Goal: Task Accomplishment & Management: Manage account settings

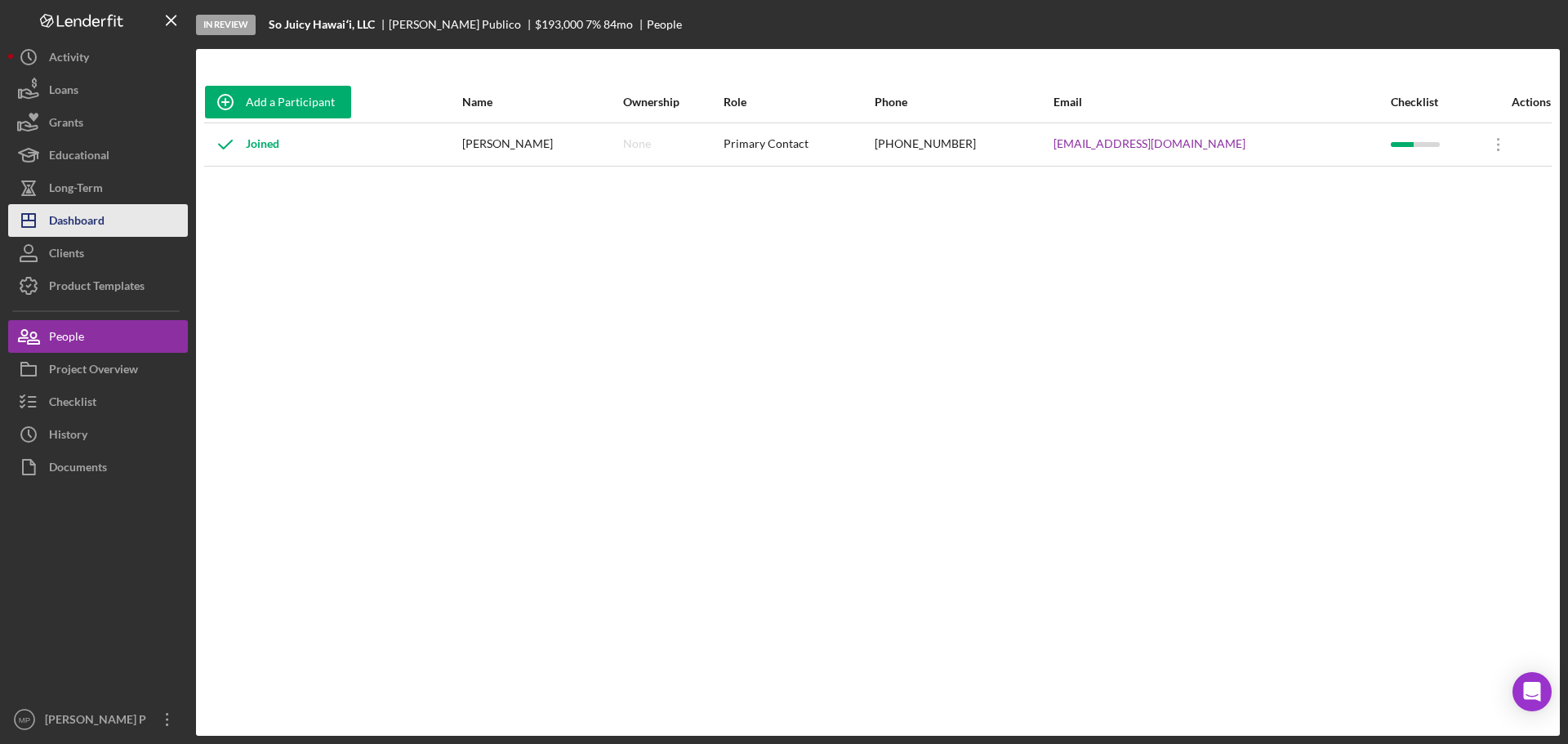
click at [99, 236] on div "Dashboard" at bounding box center [76, 223] width 55 height 37
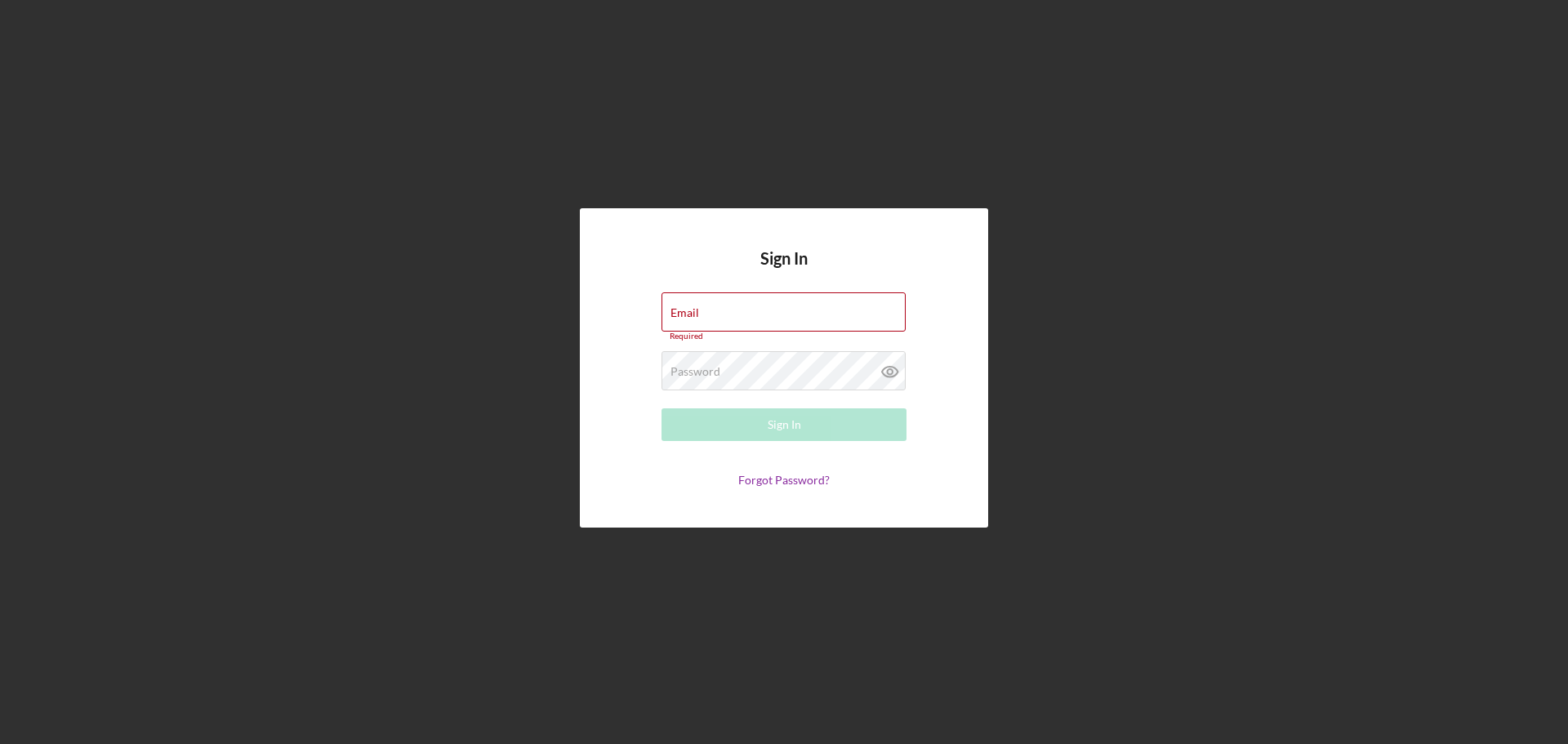
type input "[PERSON_NAME][EMAIL_ADDRESS][DOMAIN_NAME]"
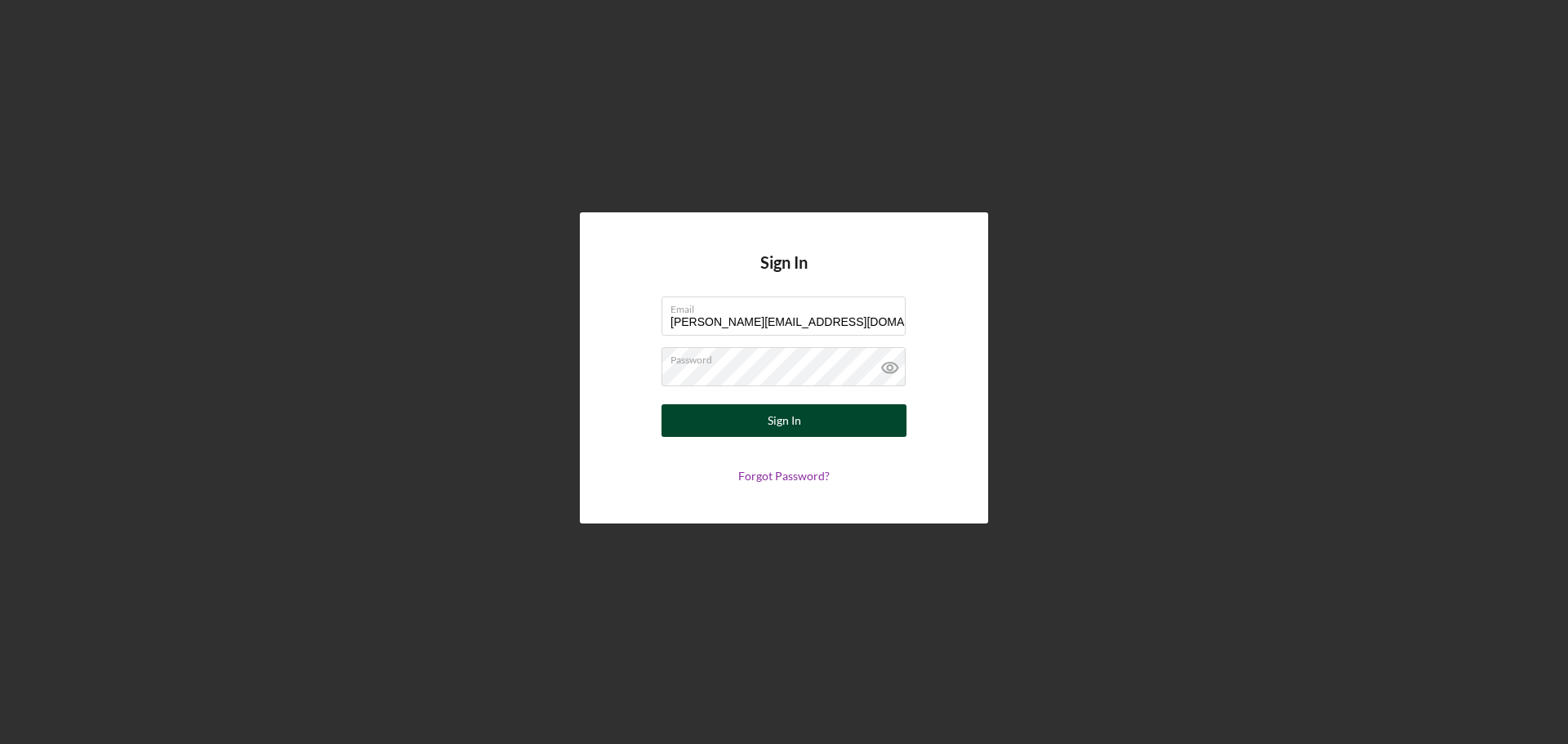
click at [785, 428] on div "Sign In" at bounding box center [784, 420] width 33 height 32
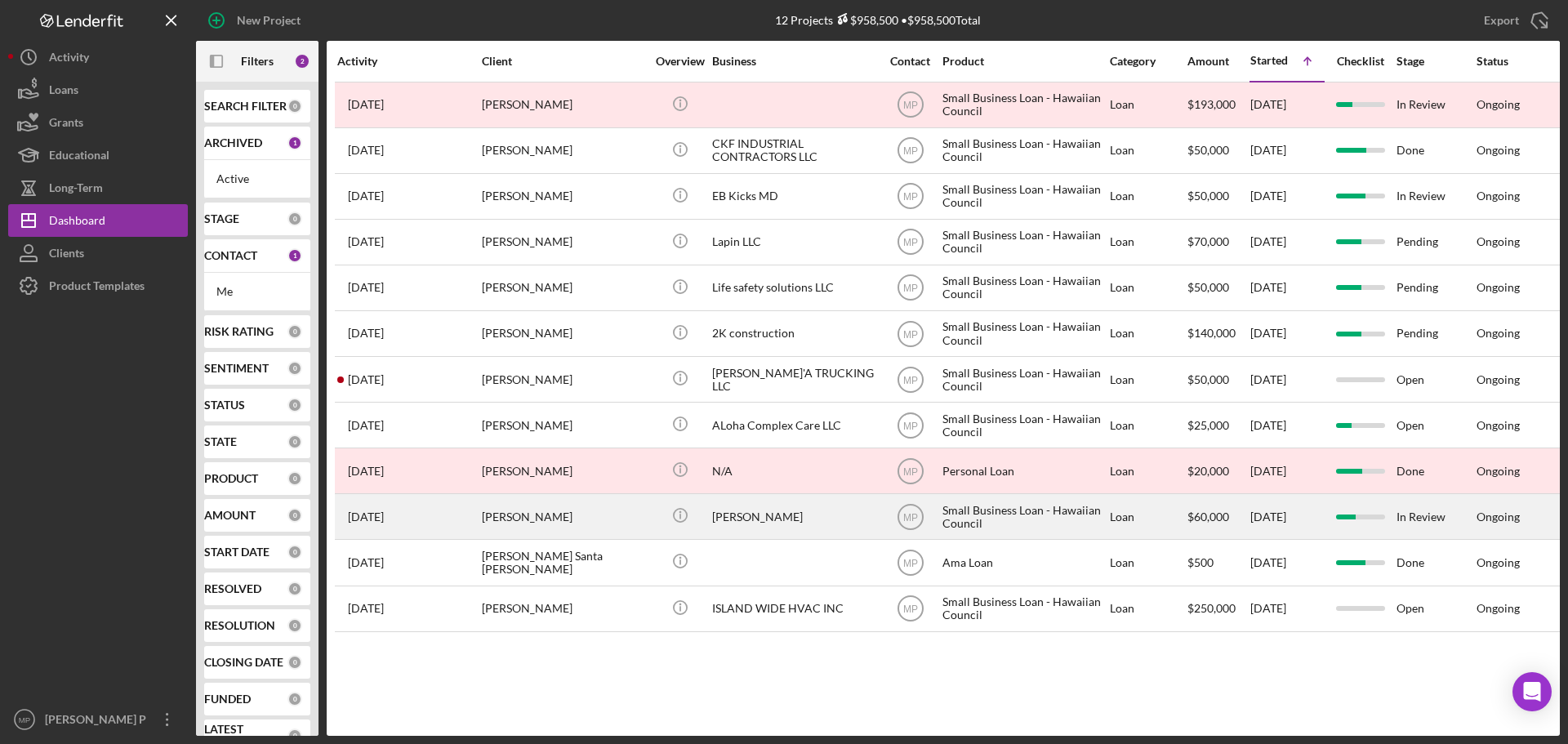
click at [784, 516] on div "[PERSON_NAME]" at bounding box center [794, 516] width 163 height 43
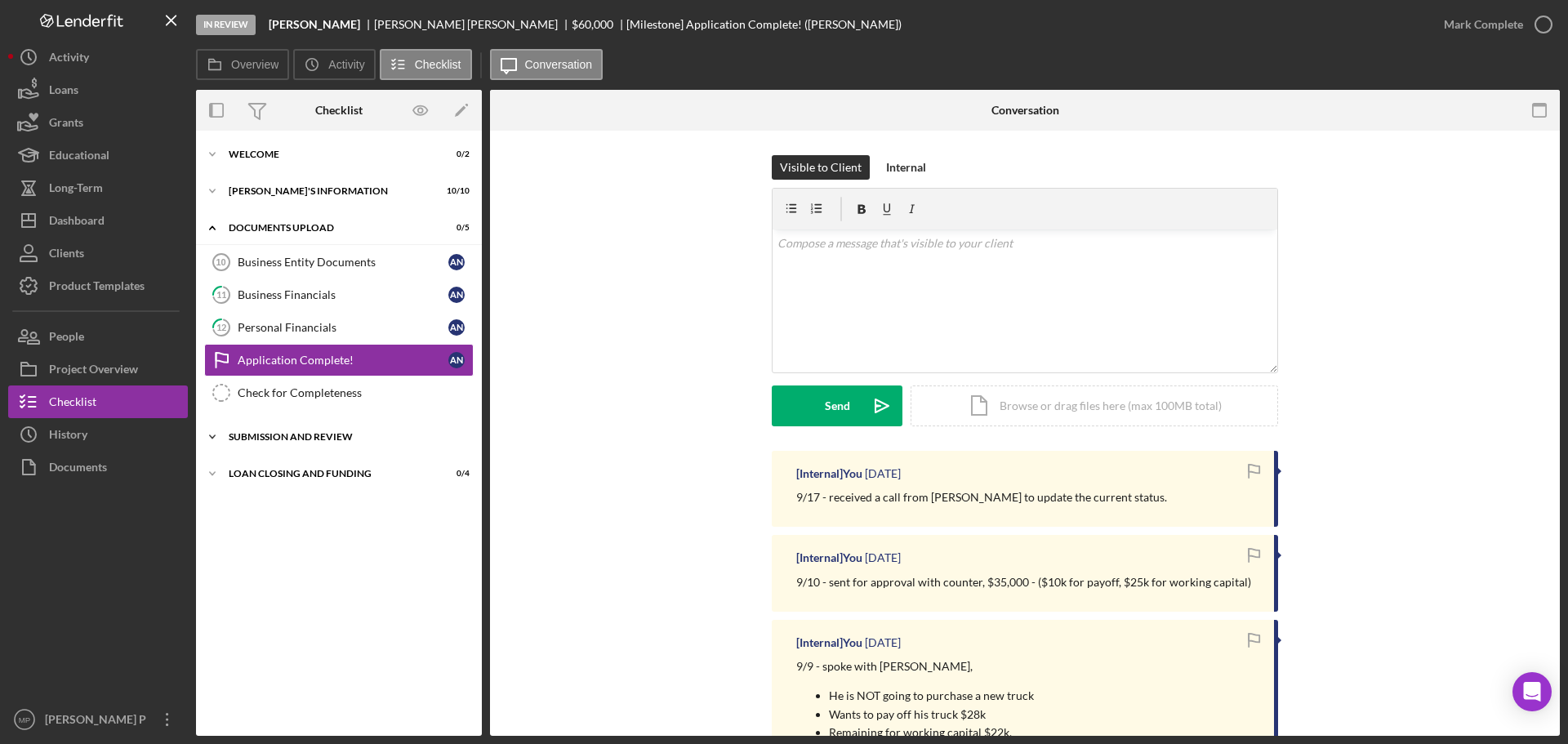
click at [306, 435] on div "SUBMISSION AND REVIEW" at bounding box center [345, 437] width 233 height 10
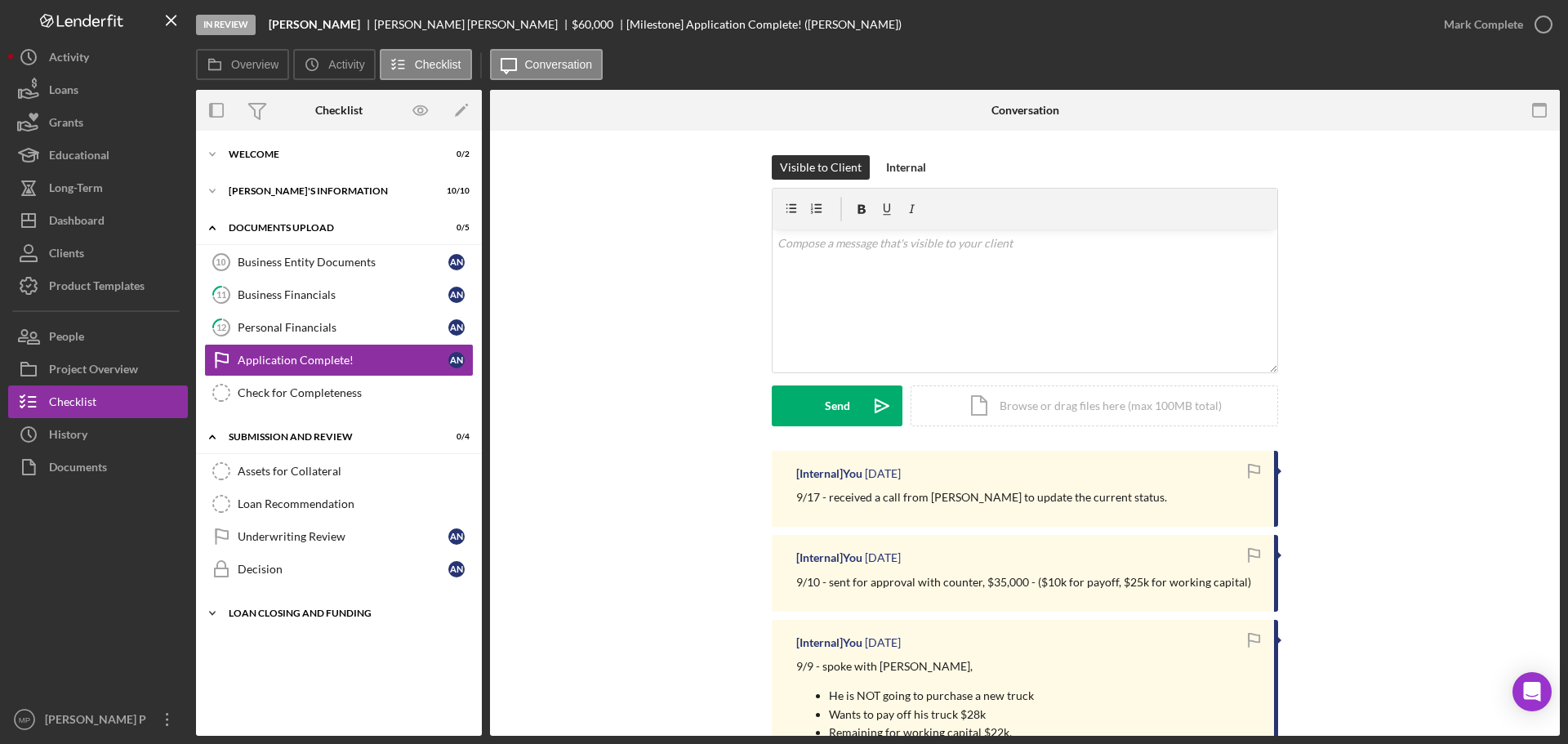
click at [292, 608] on div "Icon/Expander LOAN CLOSING AND FUNDING 0 / 4" at bounding box center [339, 613] width 286 height 32
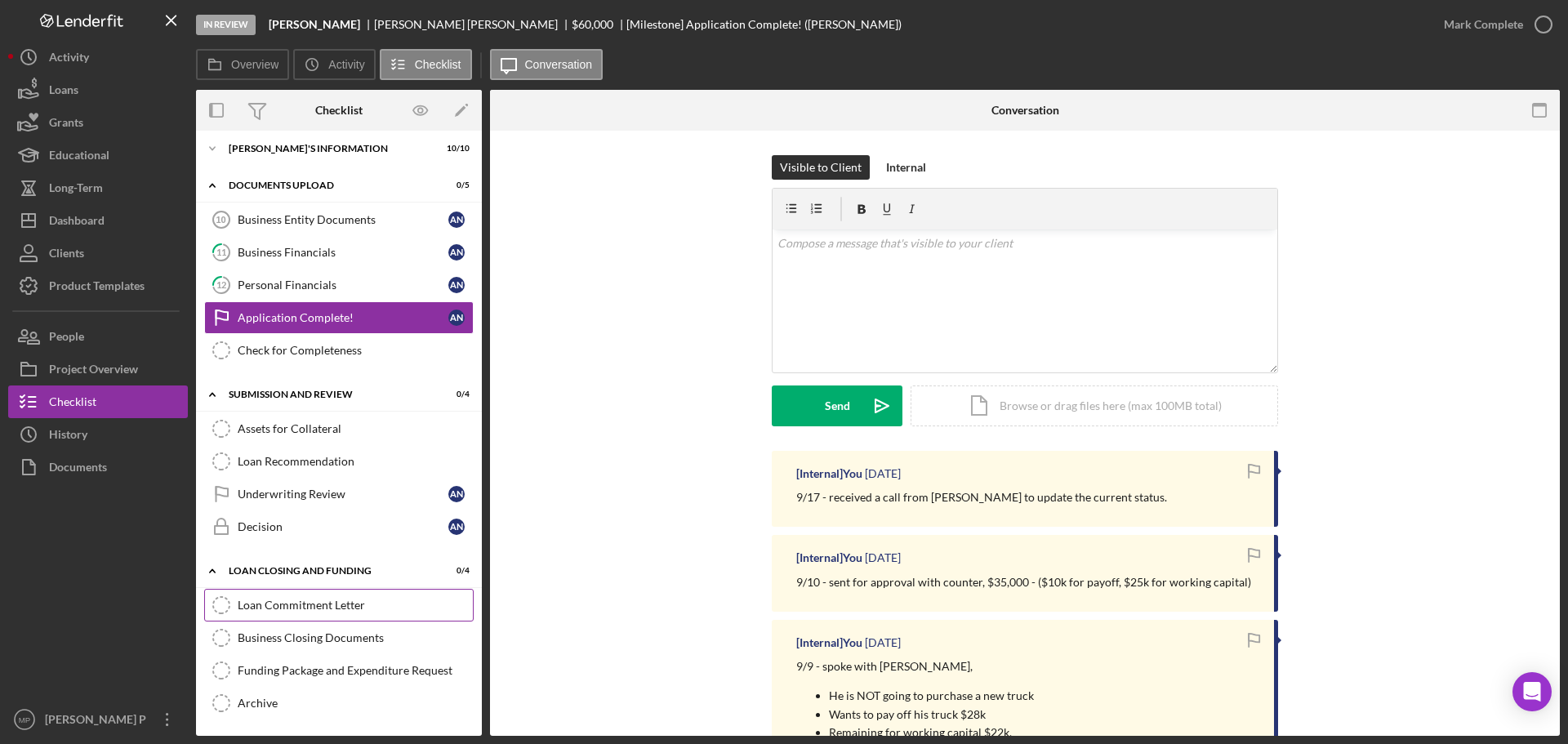
click at [318, 610] on div "Loan Commitment Letter" at bounding box center [355, 605] width 235 height 13
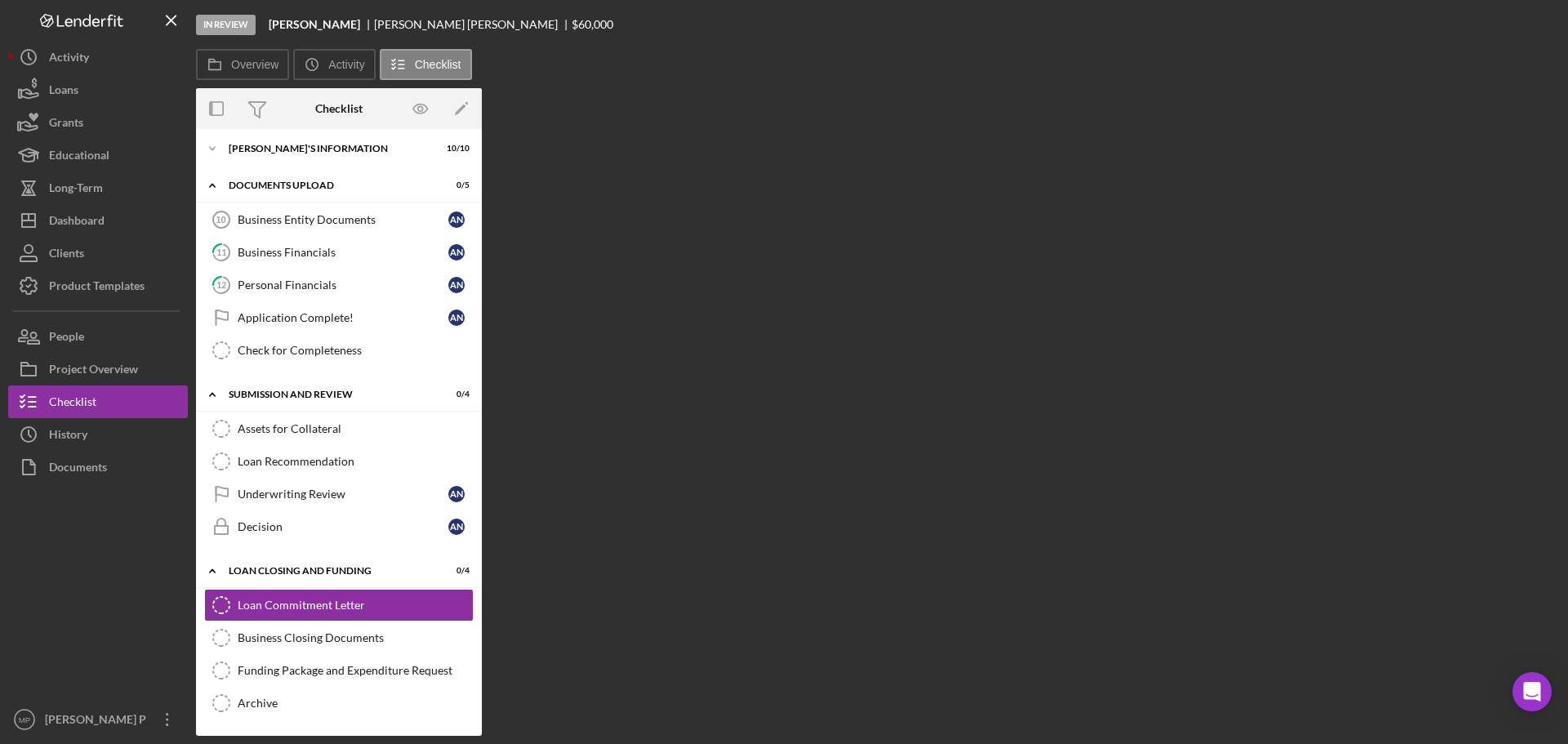
scroll to position [42, 0]
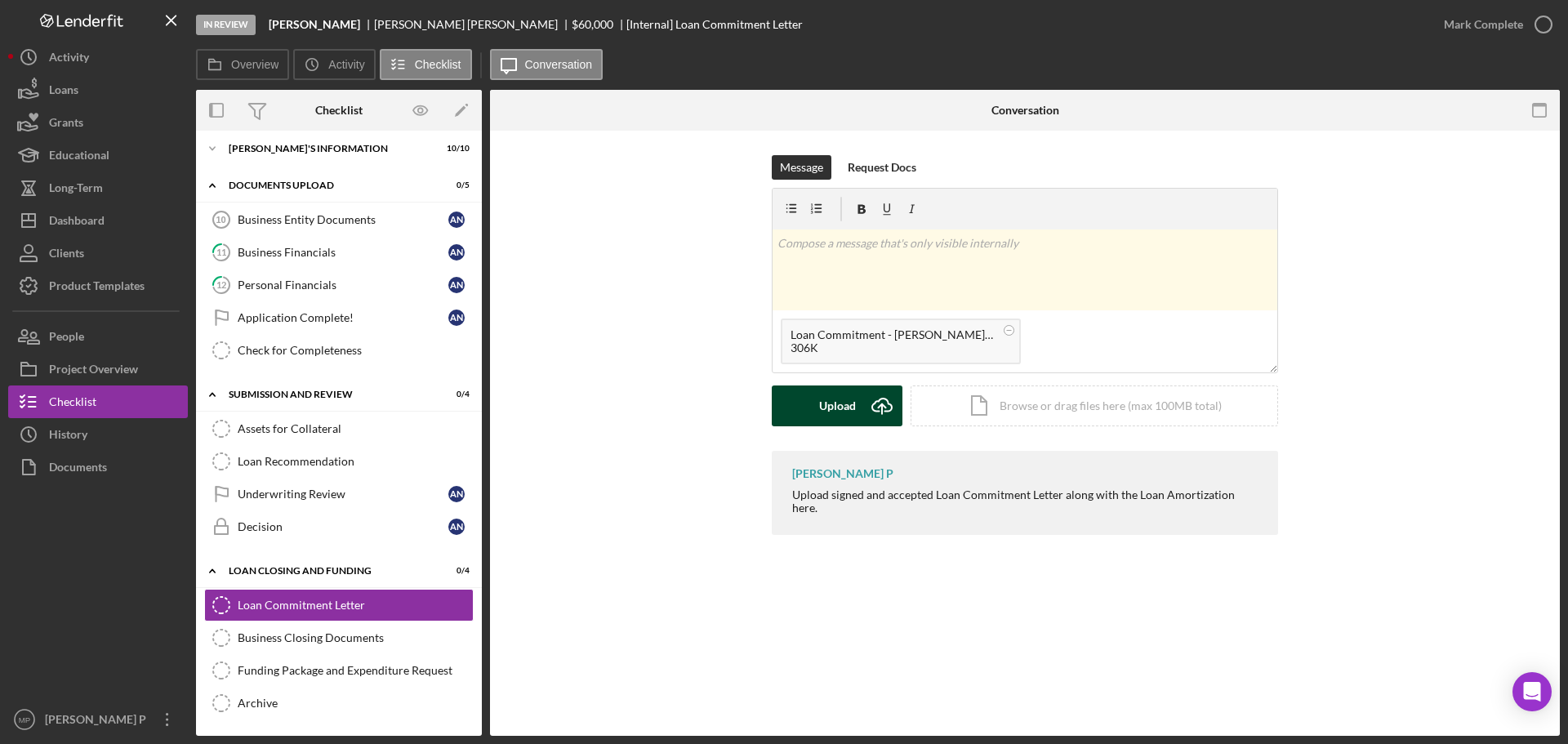
click at [840, 400] on div "Upload" at bounding box center [837, 406] width 37 height 41
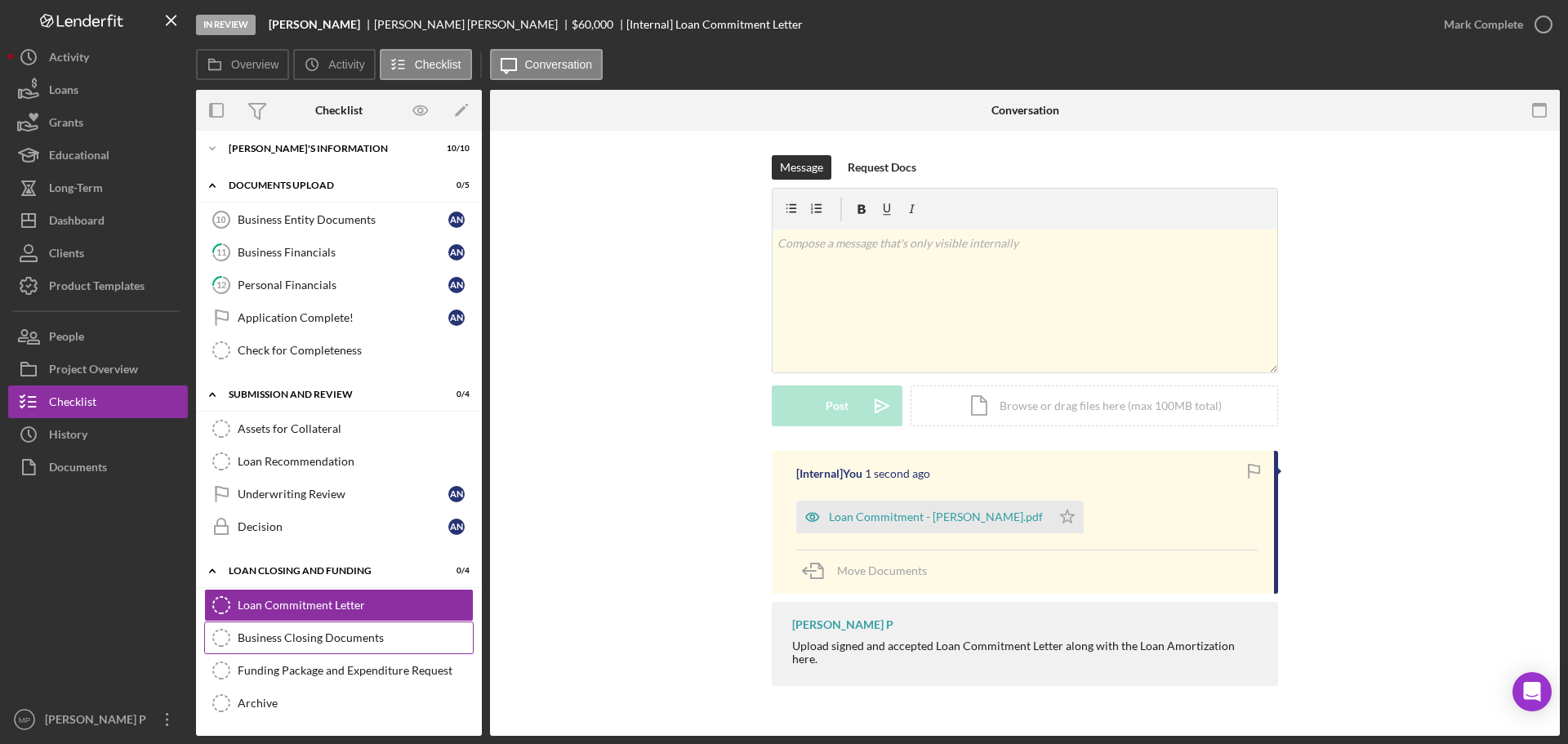
click at [342, 643] on div "Business Closing Documents" at bounding box center [355, 638] width 235 height 13
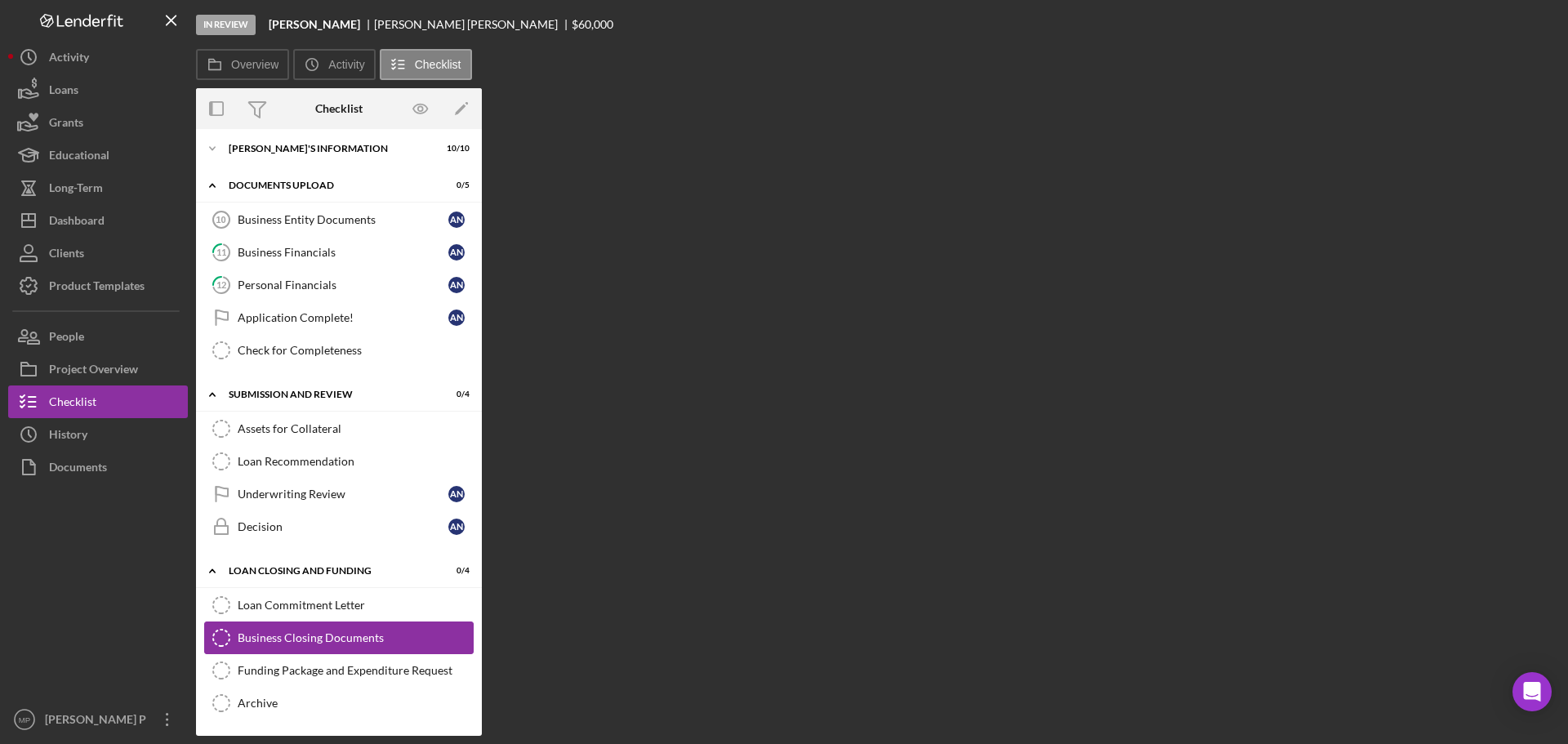
scroll to position [42, 0]
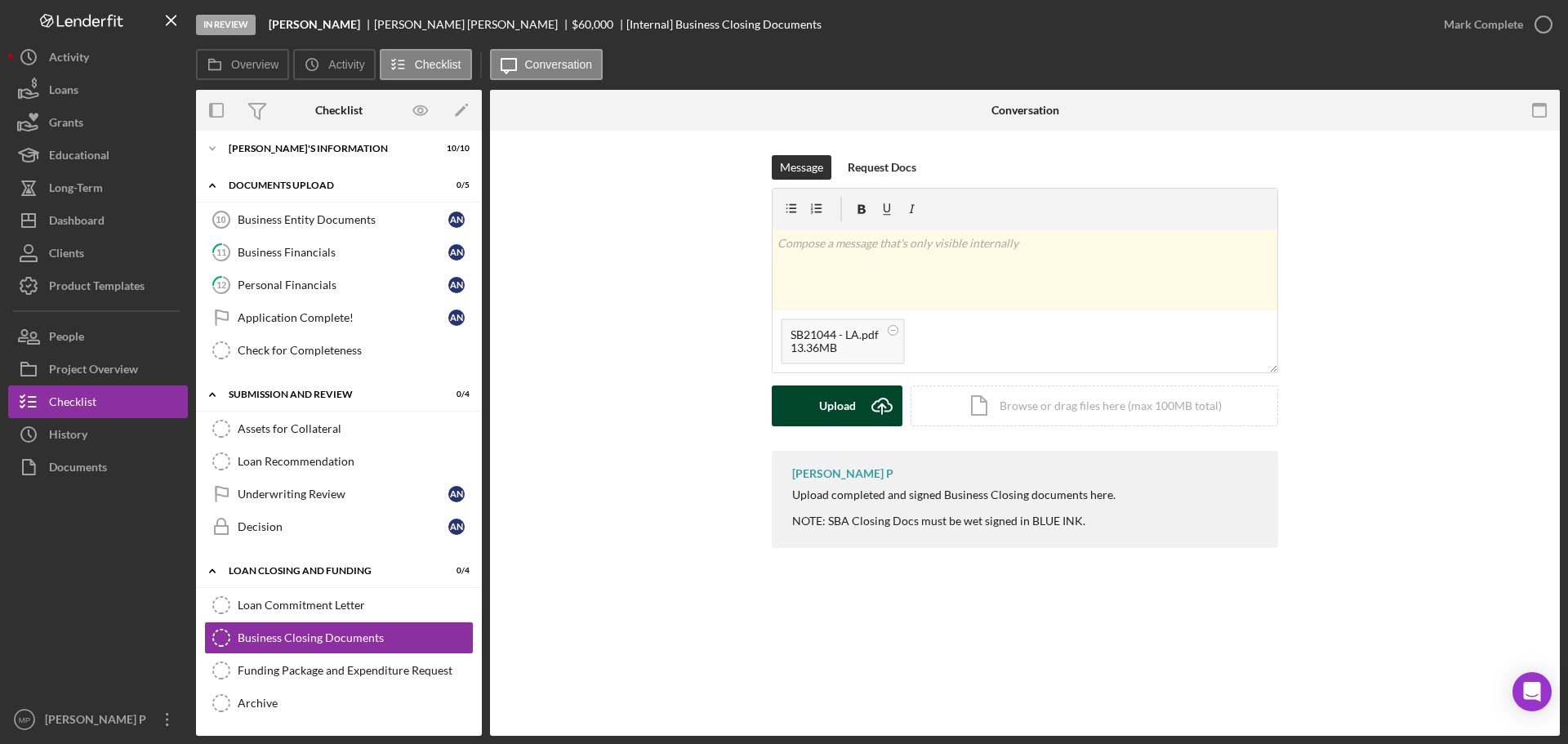
click at [838, 412] on div "Upload" at bounding box center [837, 406] width 37 height 41
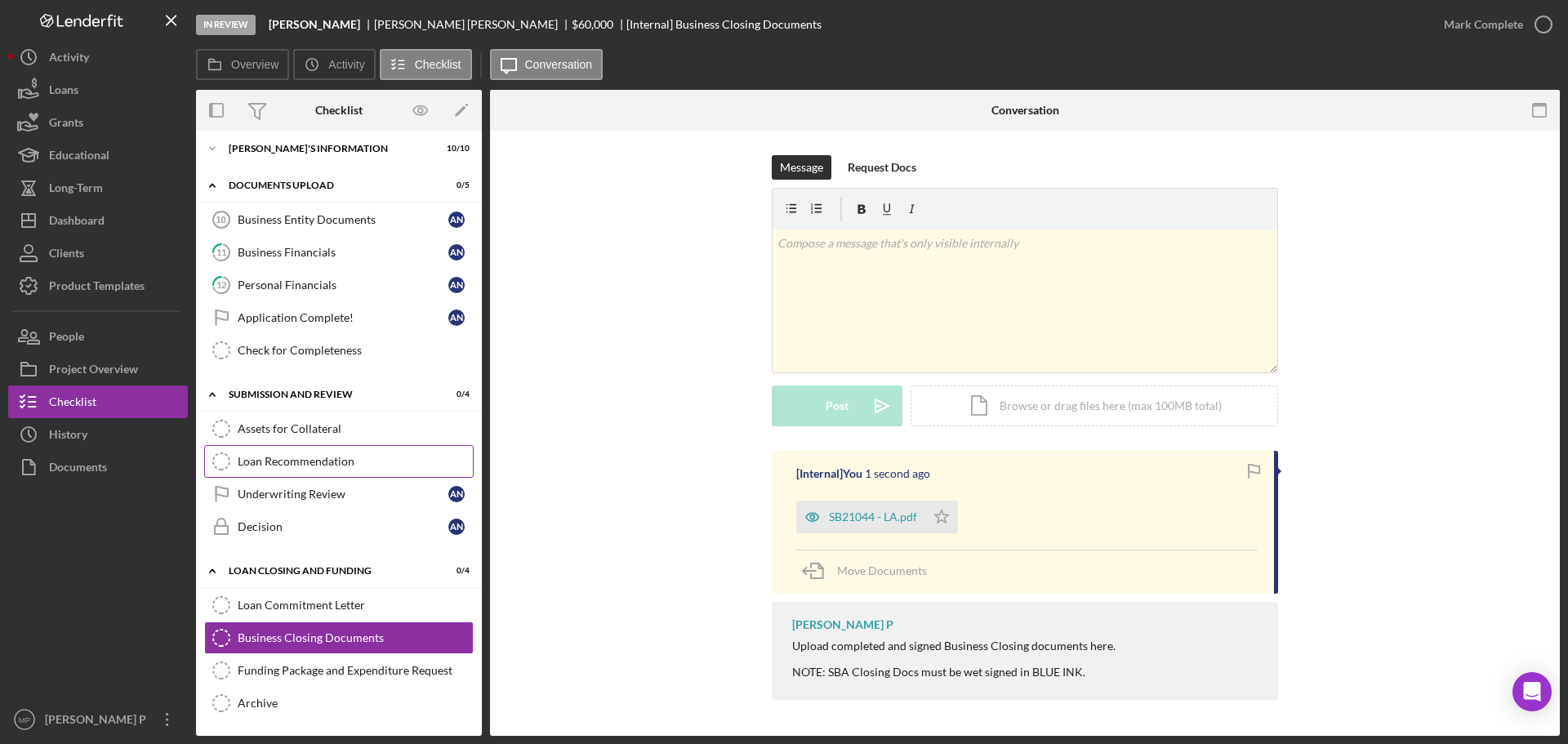
click at [349, 465] on div "Loan Recommendation" at bounding box center [355, 461] width 235 height 13
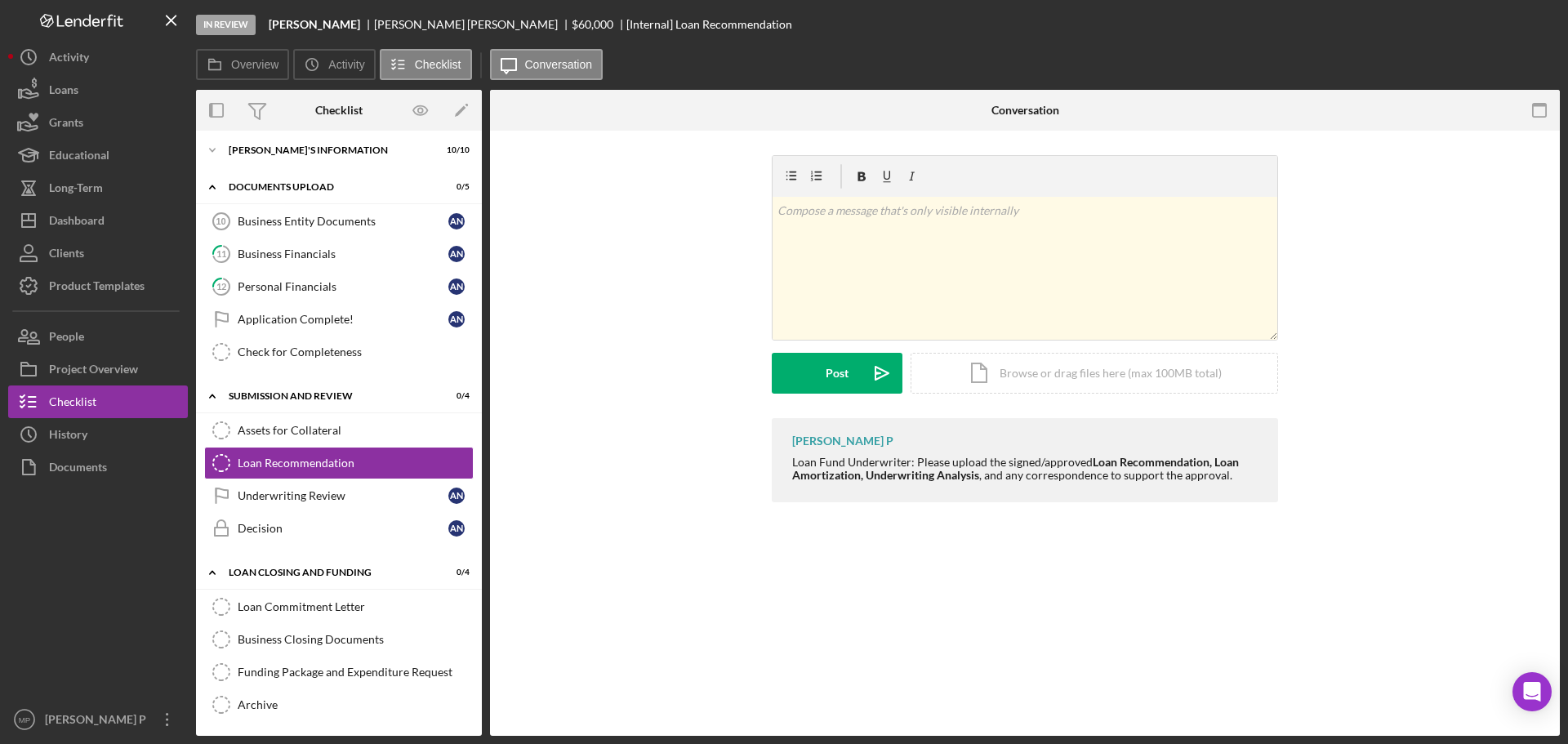
scroll to position [42, 0]
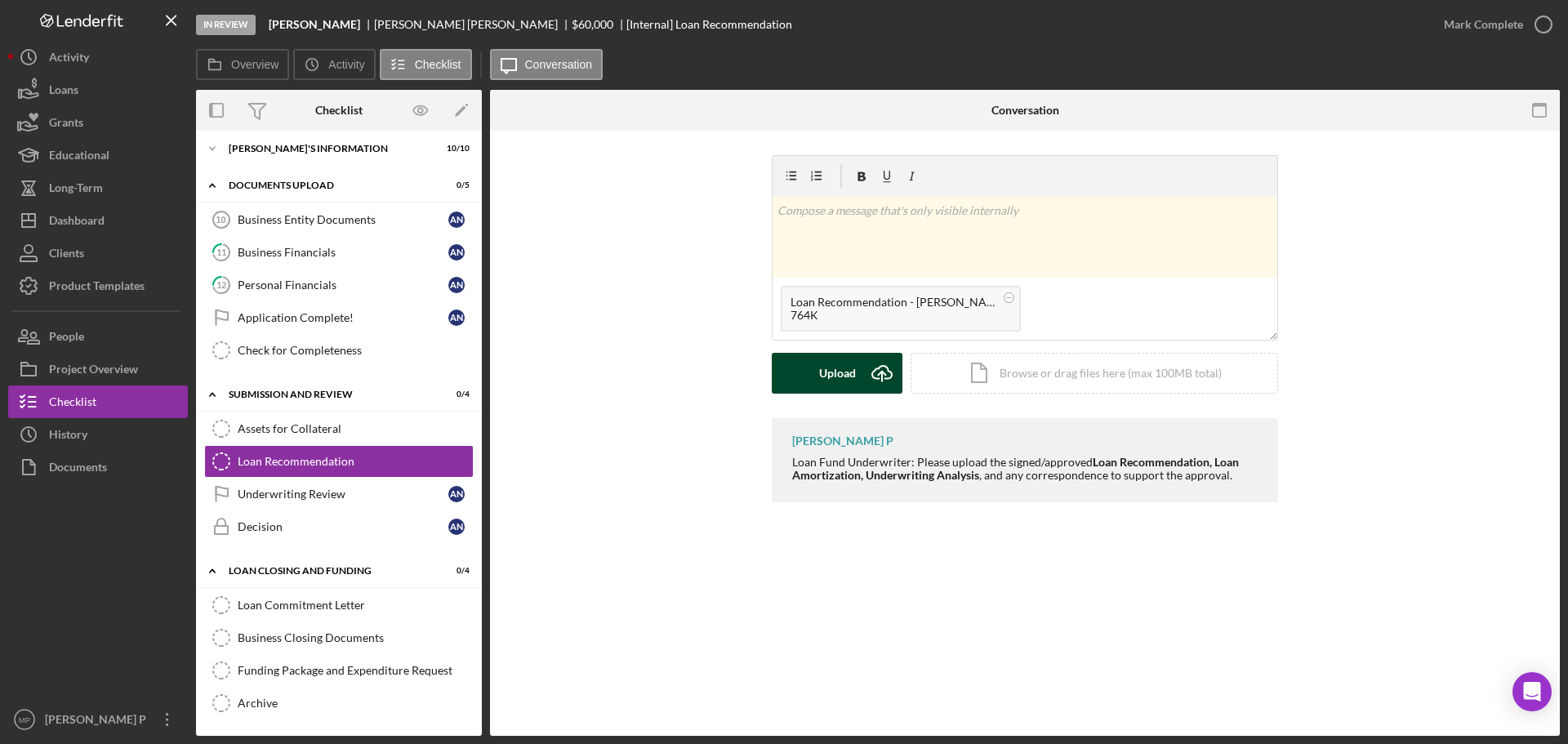
click at [840, 369] on div "Upload" at bounding box center [837, 374] width 37 height 41
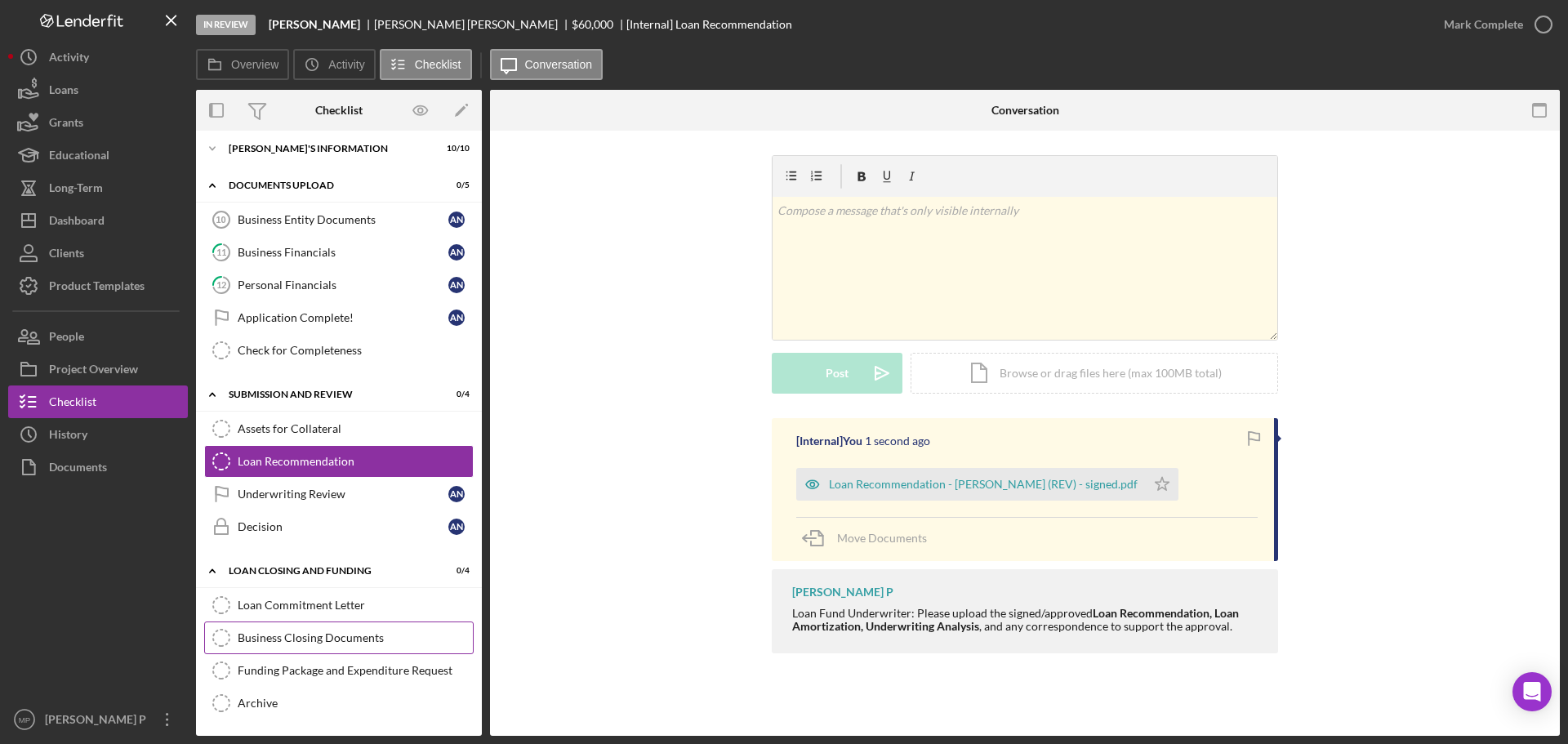
click at [355, 648] on link "Business Closing Documents Business Closing Documents" at bounding box center [339, 638] width 269 height 32
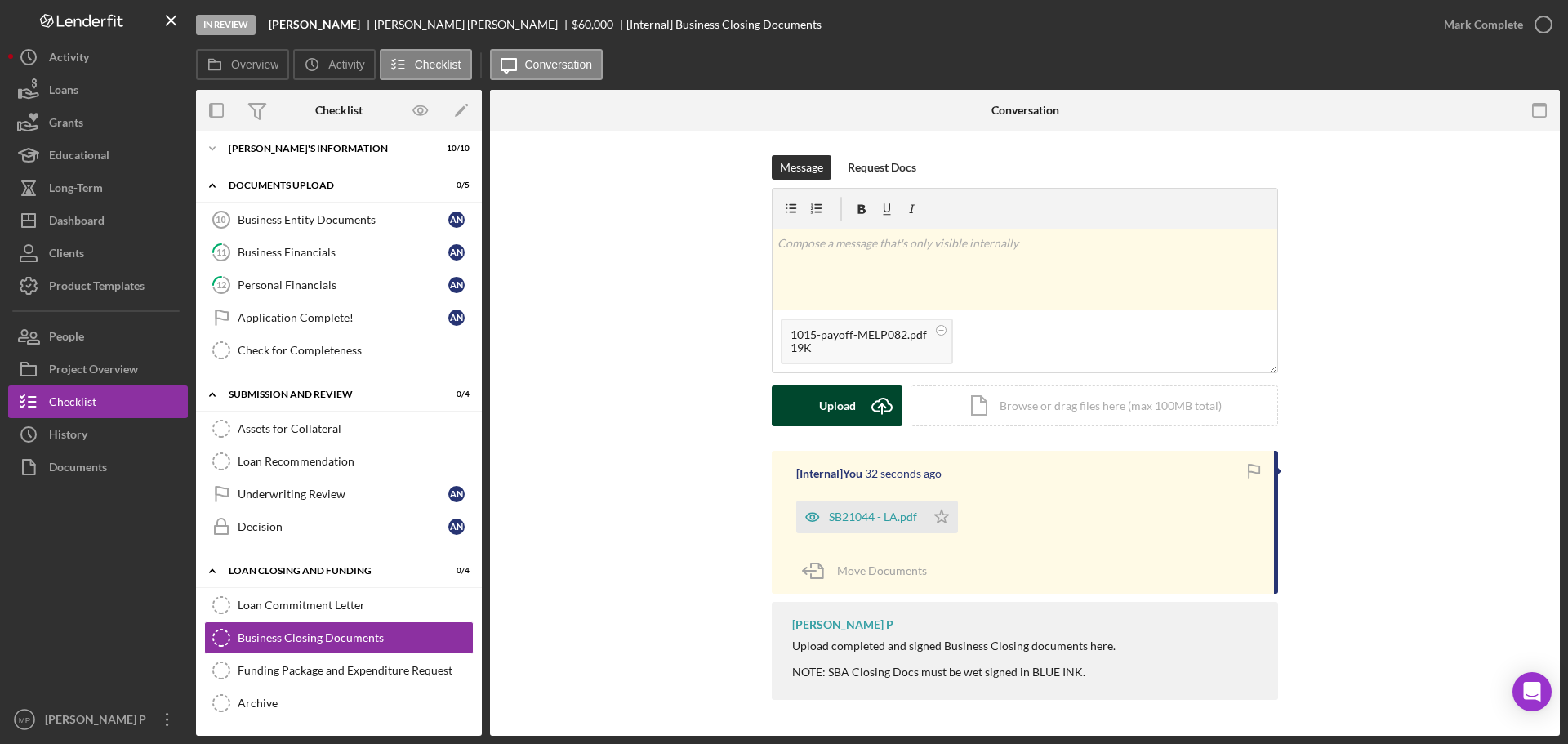
click at [818, 415] on button "Upload Icon/Upload" at bounding box center [837, 406] width 131 height 41
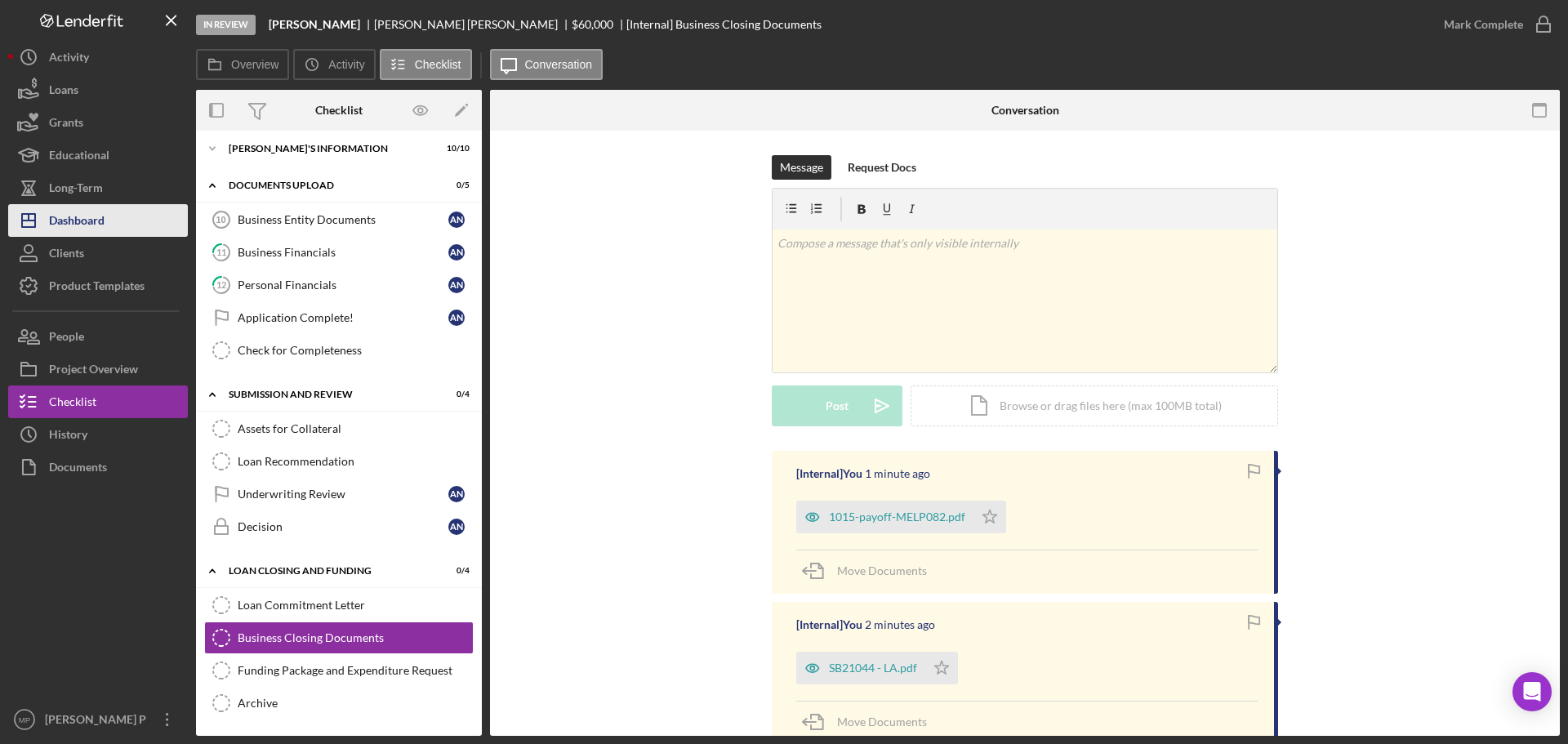
click at [110, 231] on button "Icon/Dashboard Dashboard" at bounding box center [98, 221] width 180 height 32
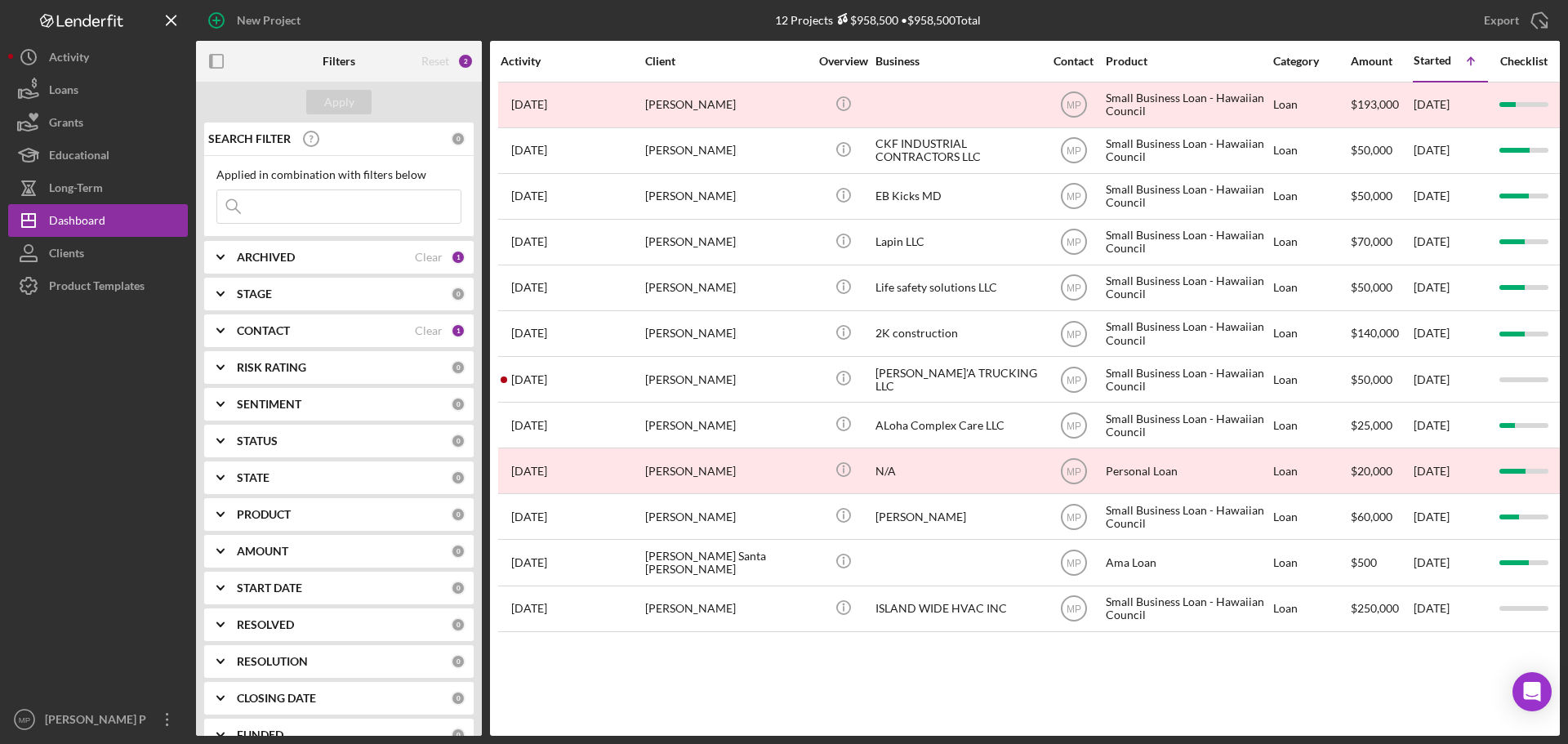
click at [1017, 676] on div "Activity Client Overview Business Contact Product Category Amount Started Icon/…" at bounding box center [1025, 388] width 1070 height 696
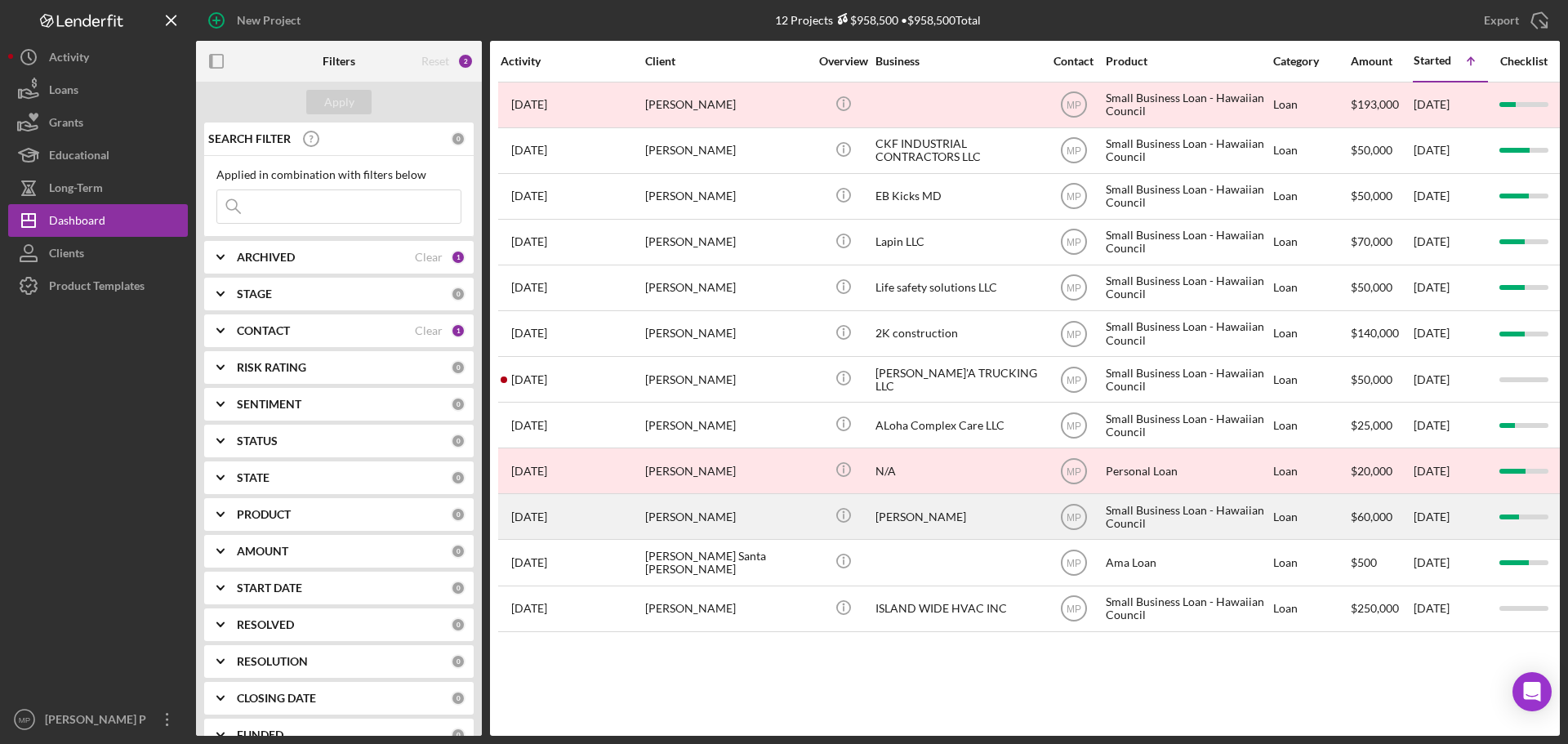
click at [756, 524] on div "[PERSON_NAME]" at bounding box center [727, 516] width 163 height 43
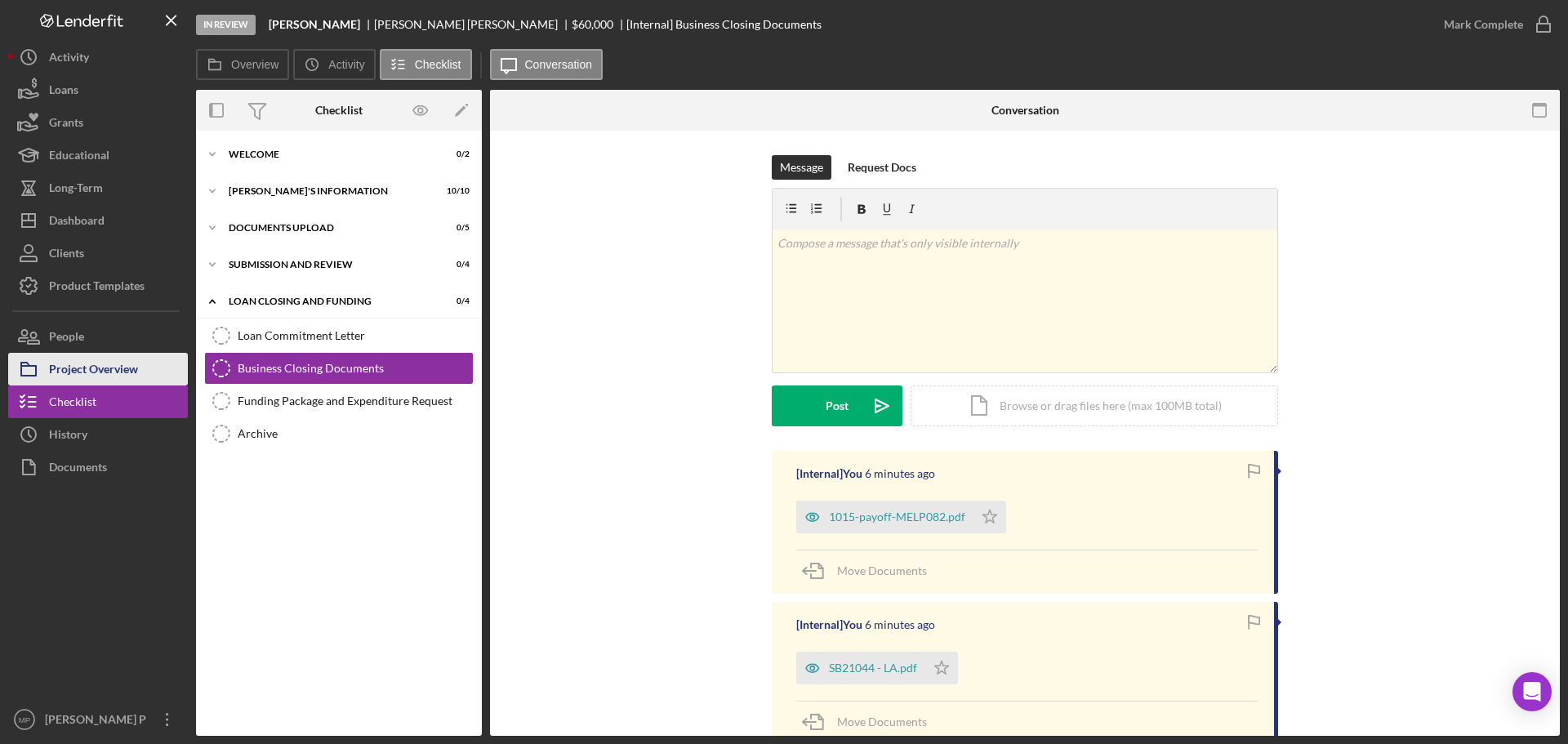
click at [105, 366] on div "Project Overview" at bounding box center [93, 371] width 89 height 37
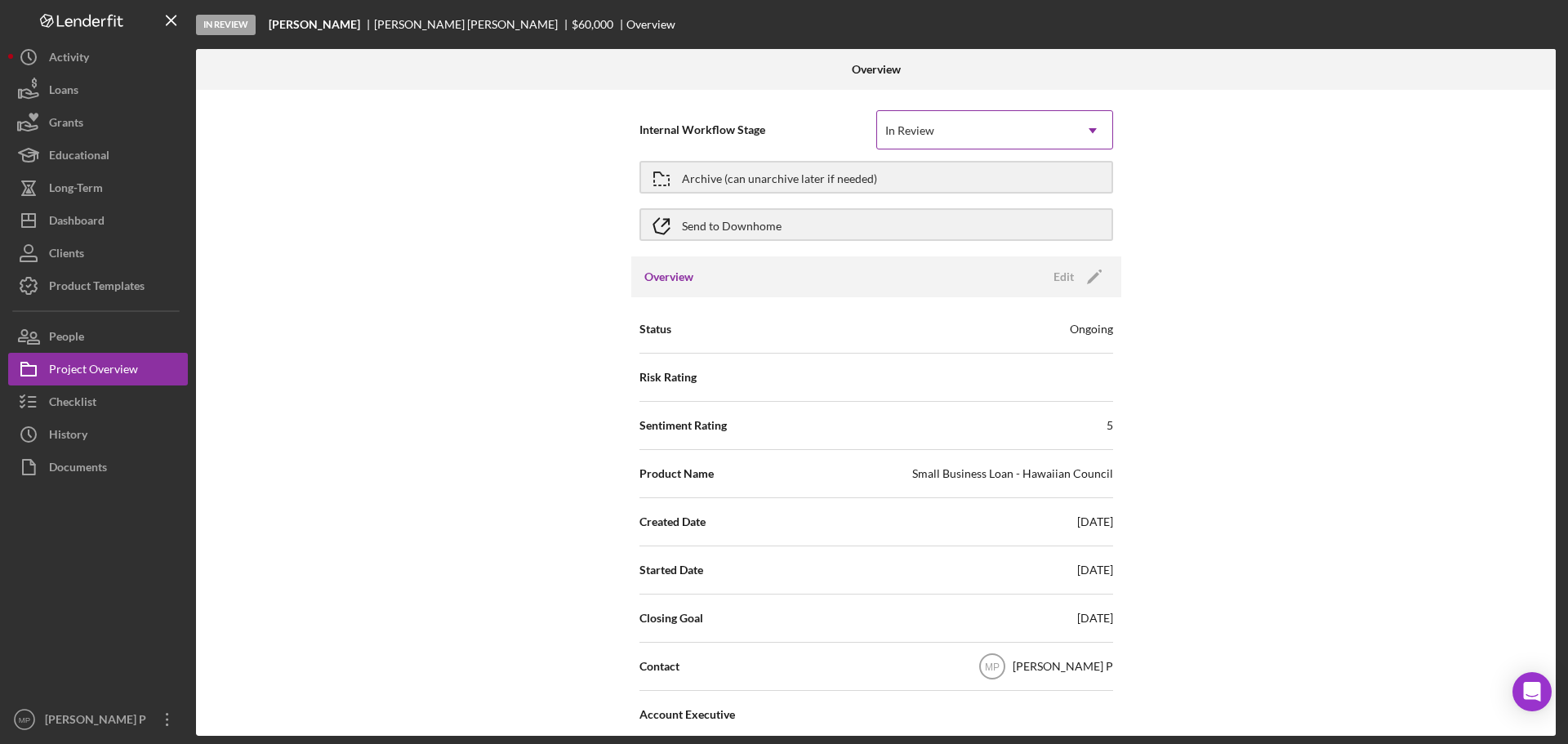
click at [1098, 131] on icon "Icon/Dropdown Arrow" at bounding box center [1093, 131] width 39 height 39
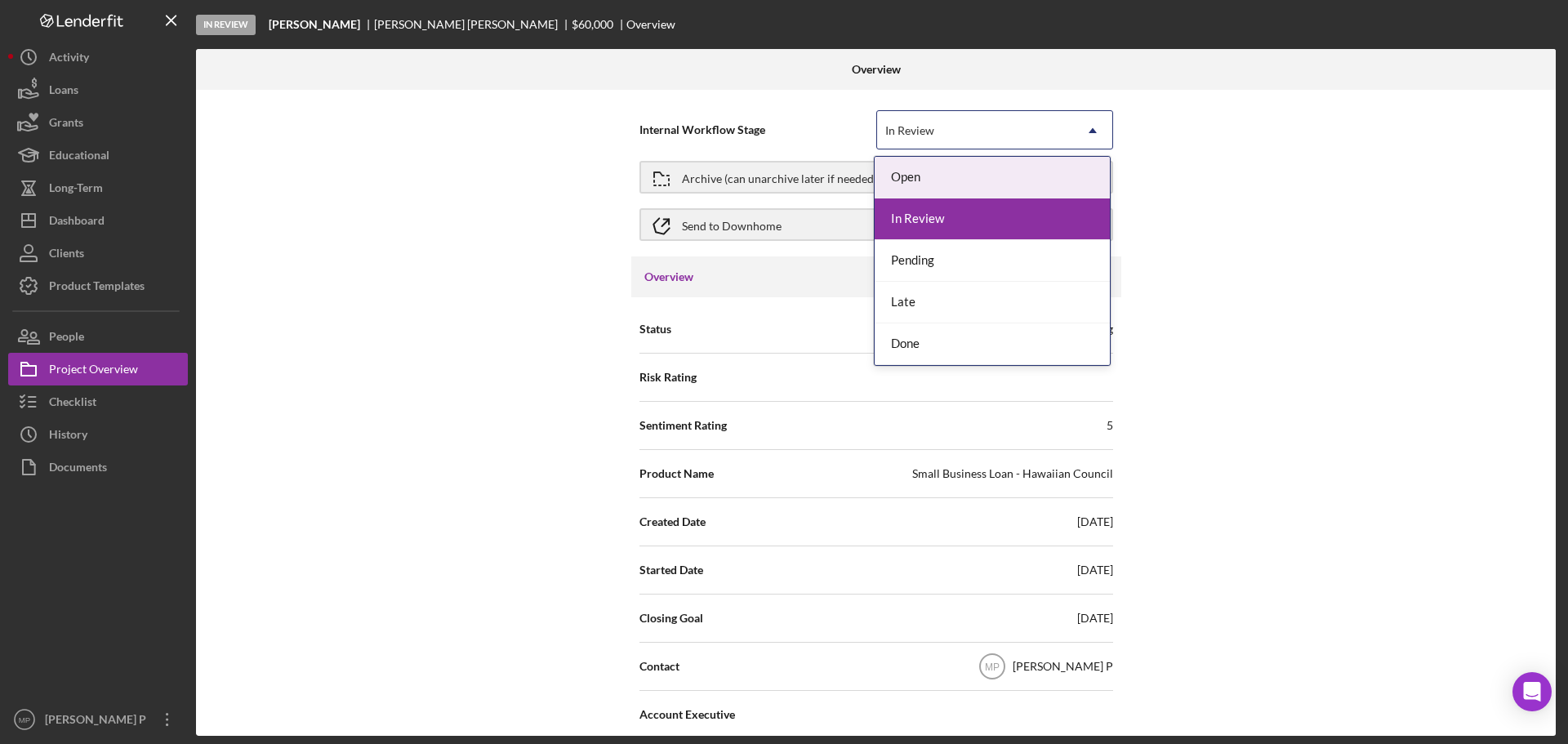
click at [1025, 178] on div "Open" at bounding box center [992, 178] width 235 height 42
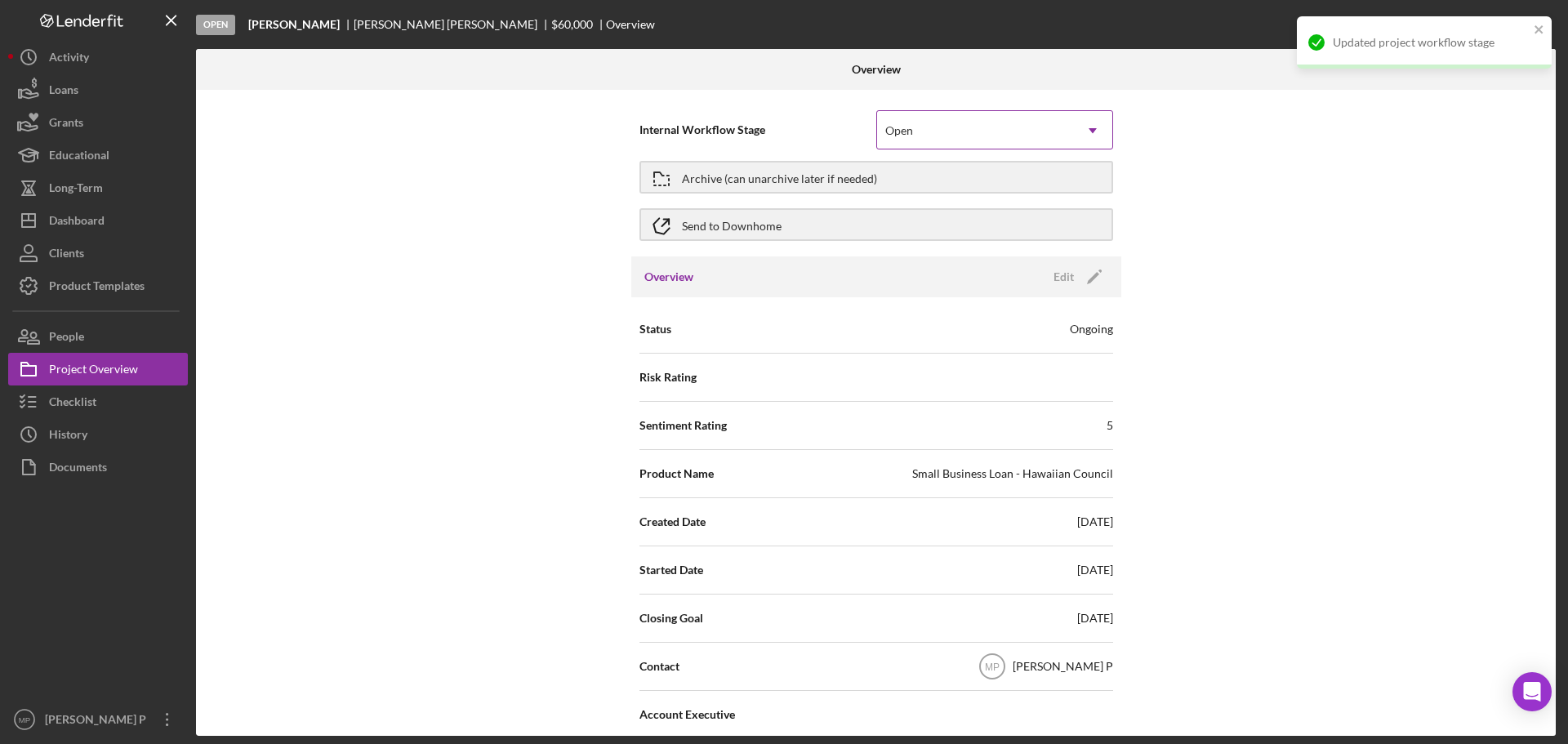
click at [1087, 137] on icon "Icon/Dropdown Arrow" at bounding box center [1093, 131] width 39 height 39
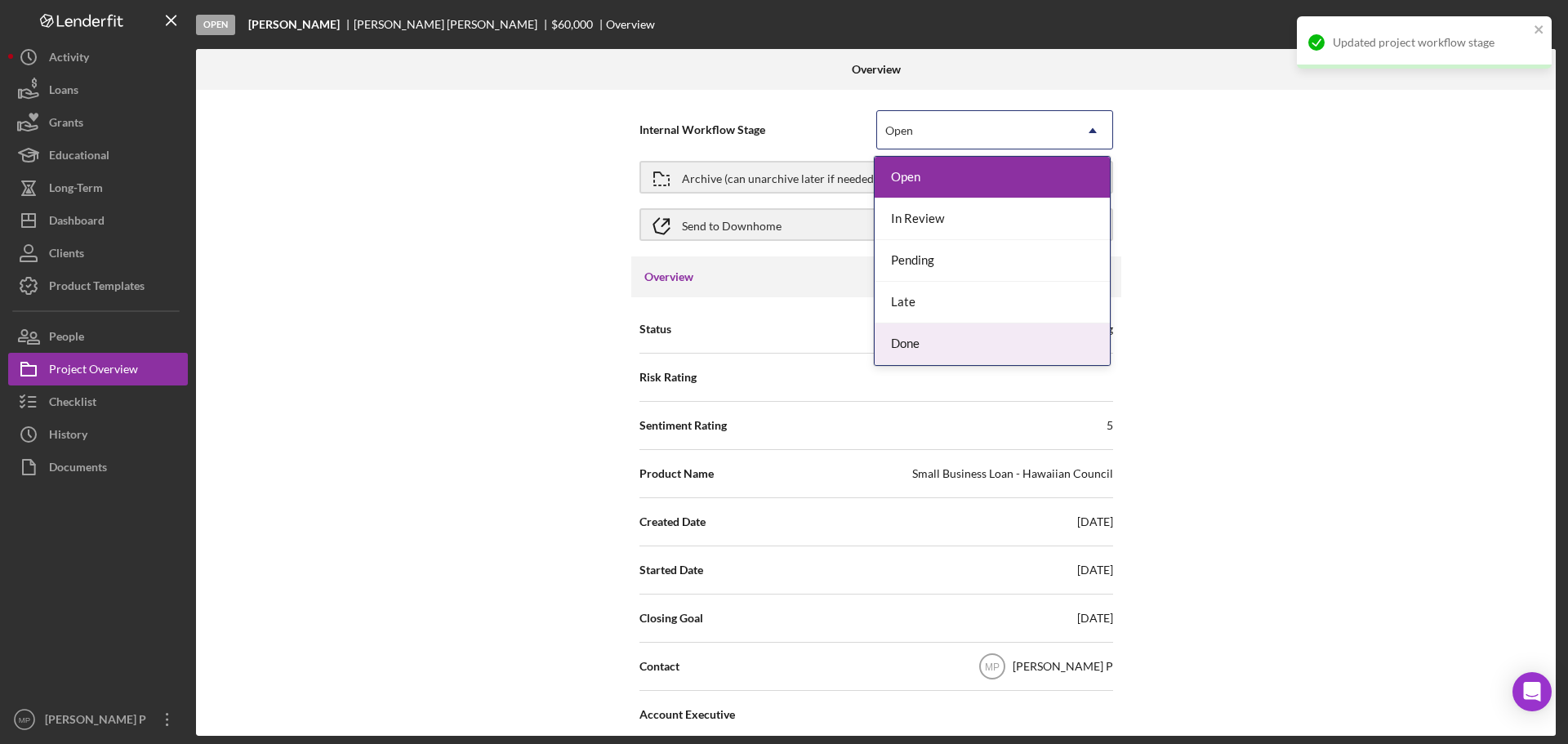
click at [1031, 340] on div "Done" at bounding box center [992, 344] width 235 height 42
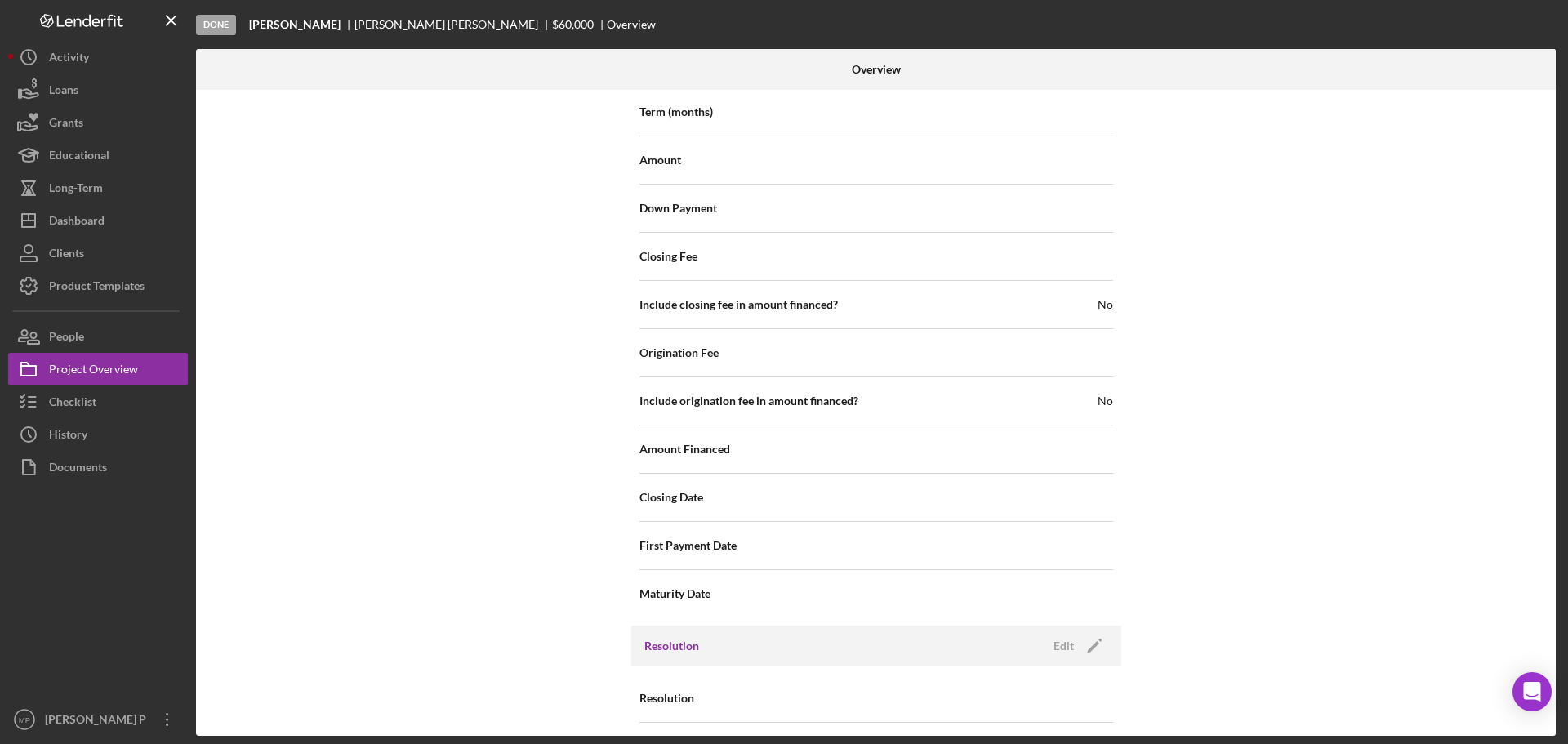
scroll to position [1798, 0]
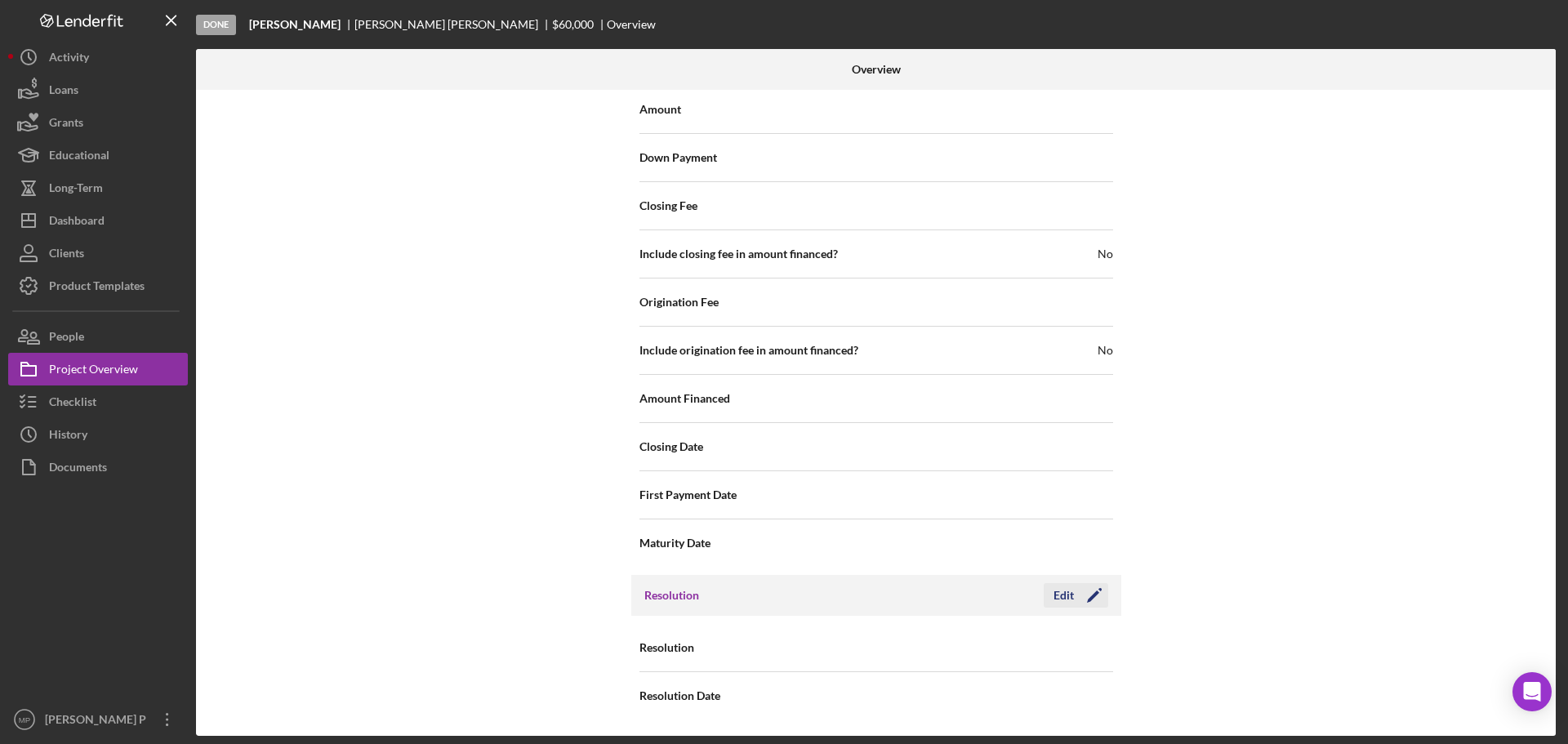
click at [1074, 600] on icon "Icon/Edit" at bounding box center [1094, 595] width 41 height 41
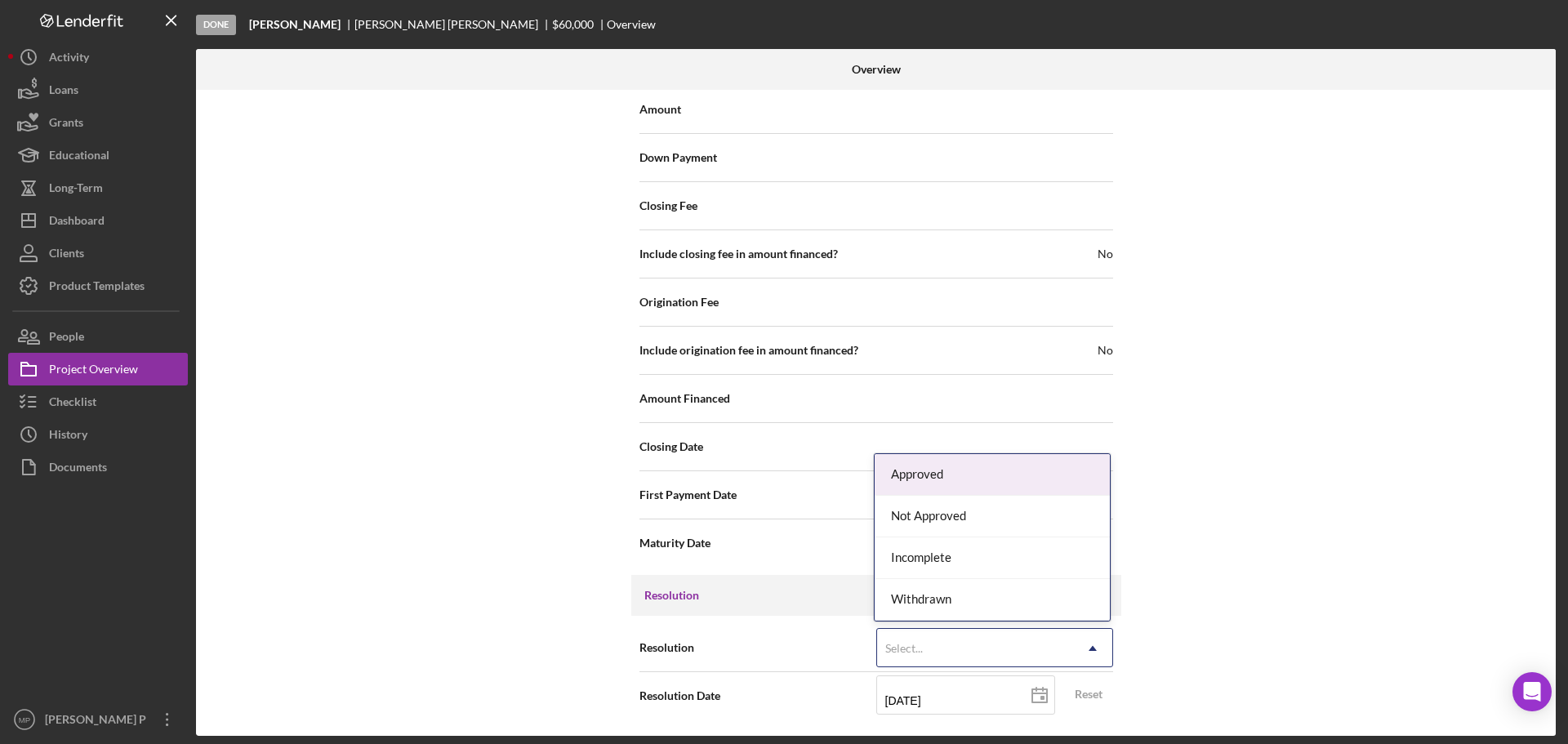
click at [1097, 650] on icon "Icon/Dropdown Arrow" at bounding box center [1093, 649] width 39 height 39
click at [1026, 478] on div "Approved" at bounding box center [992, 475] width 235 height 42
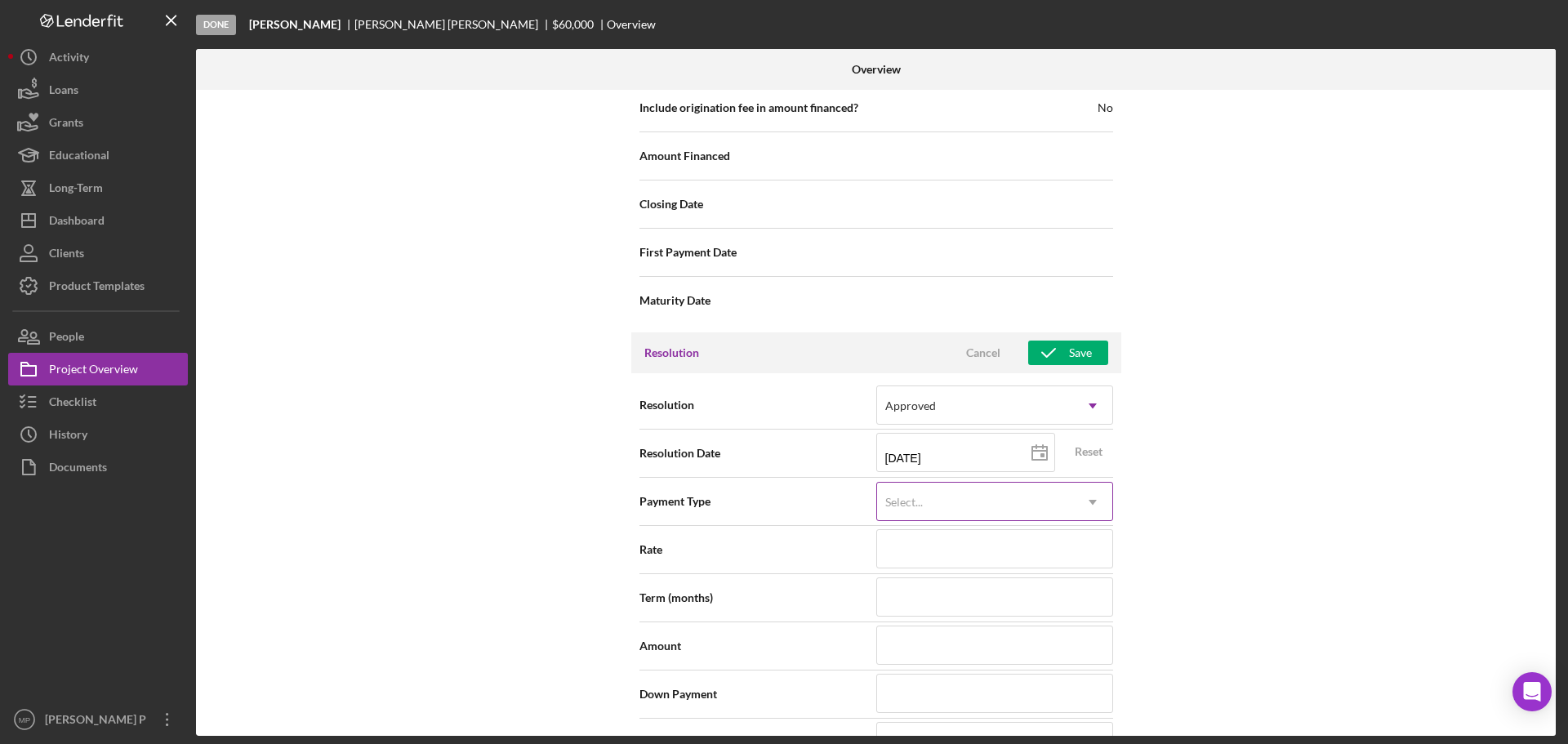
scroll to position [2043, 0]
click at [1032, 458] on polygon at bounding box center [1039, 450] width 14 height 13
type input "[DATE]"
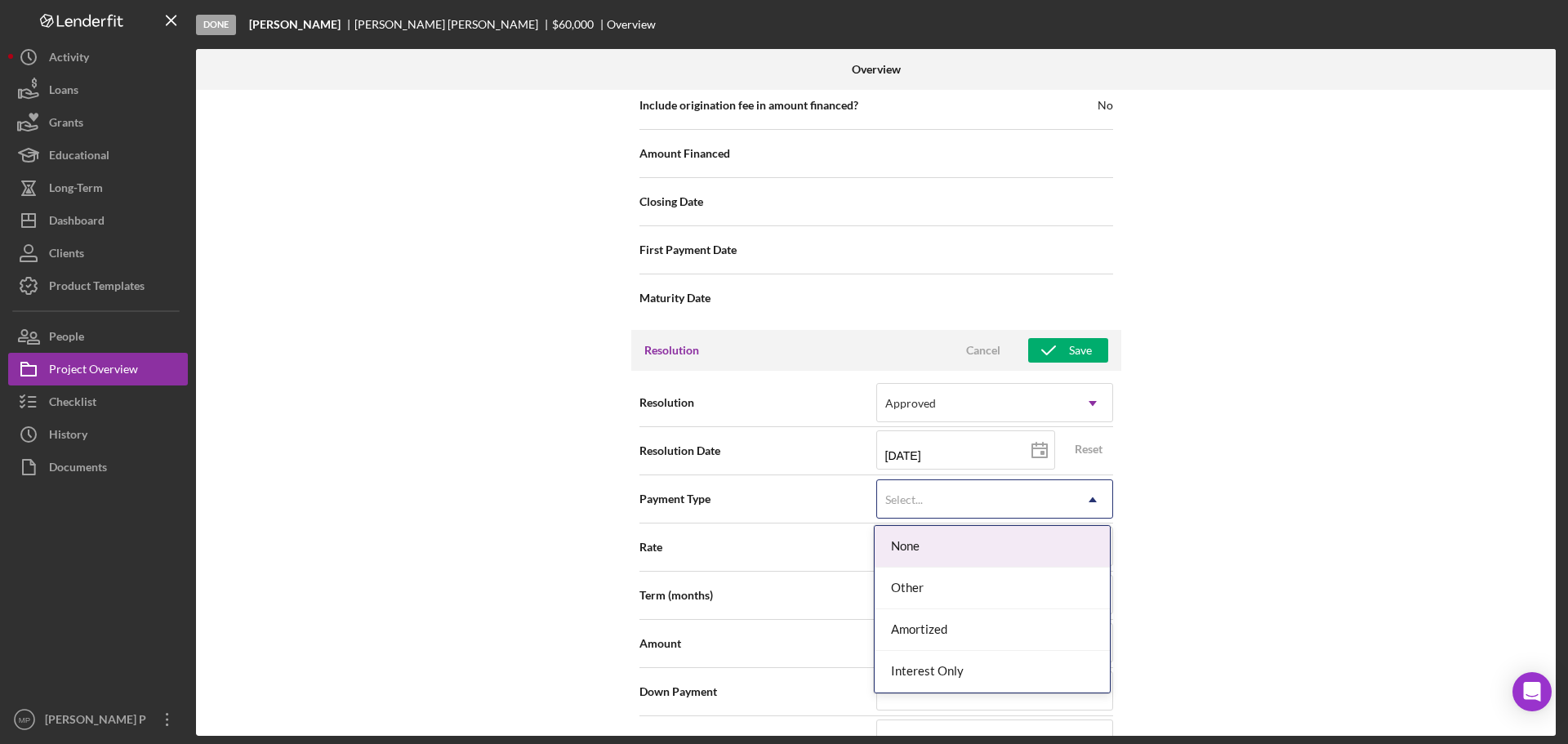
click at [1091, 504] on icon "Icon/Dropdown Arrow" at bounding box center [1093, 500] width 39 height 39
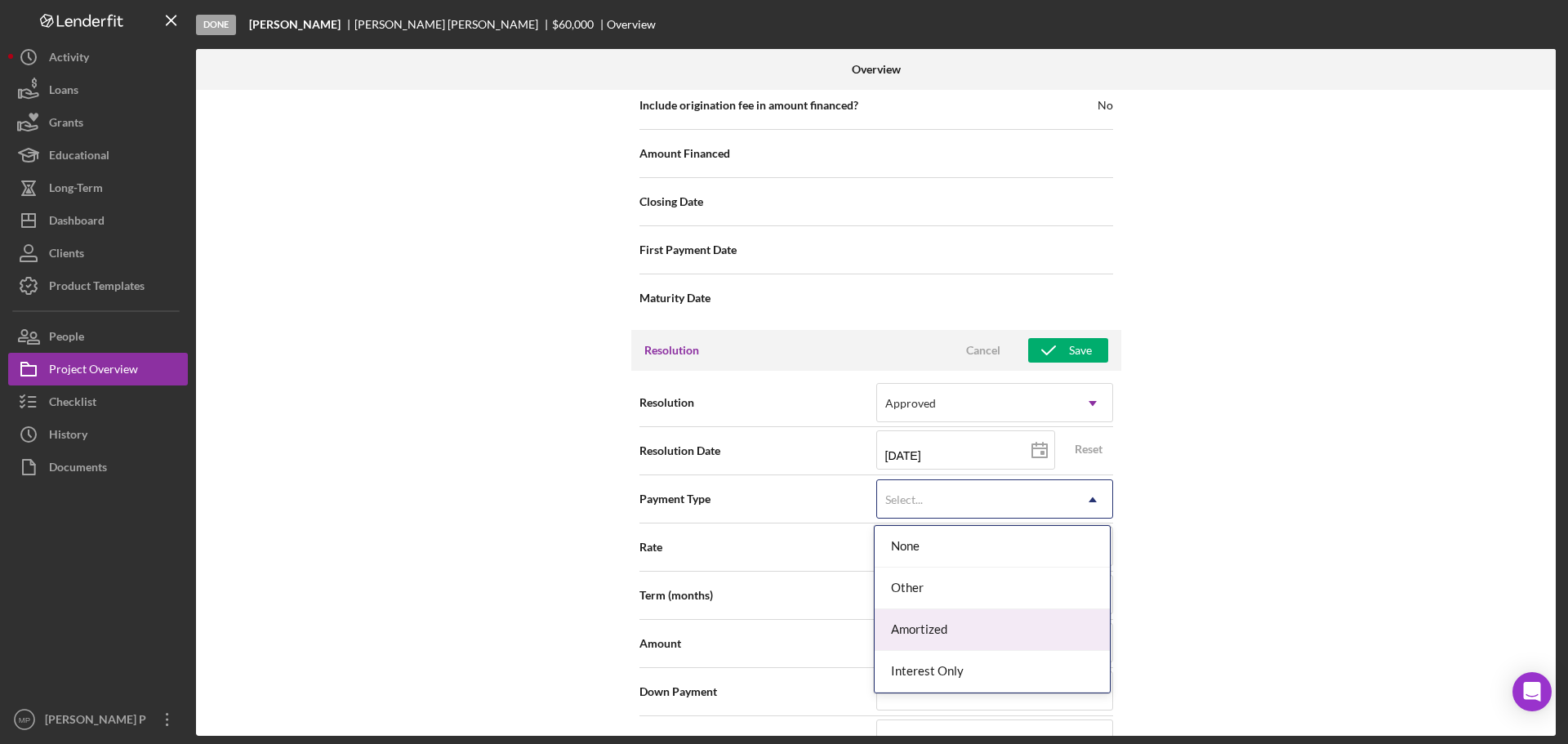
click at [1050, 633] on div "Amortized" at bounding box center [992, 630] width 235 height 42
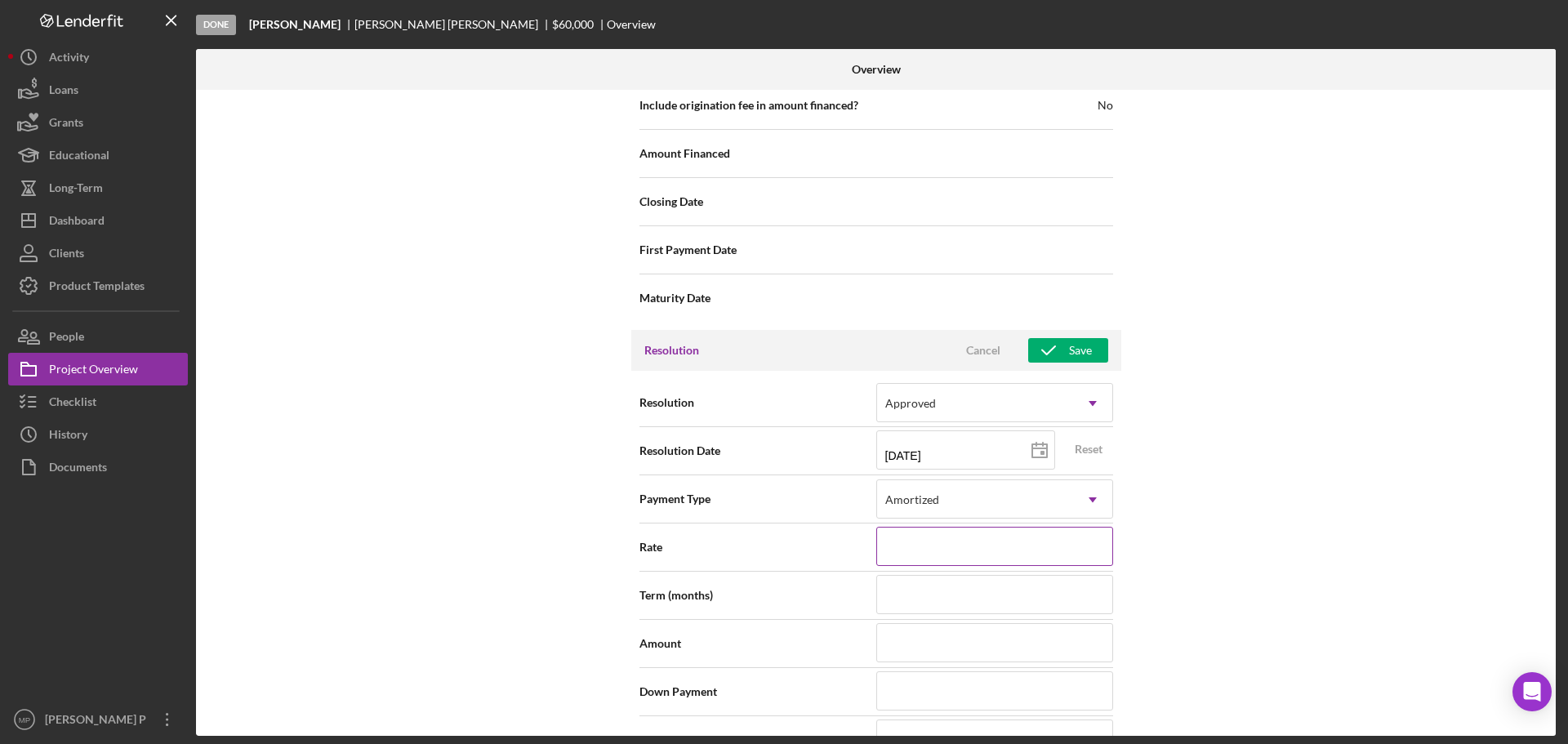
click at [1017, 551] on input at bounding box center [994, 547] width 237 height 39
type input "7%"
type input "7.%"
type input "7.7%"
type input "7.75%"
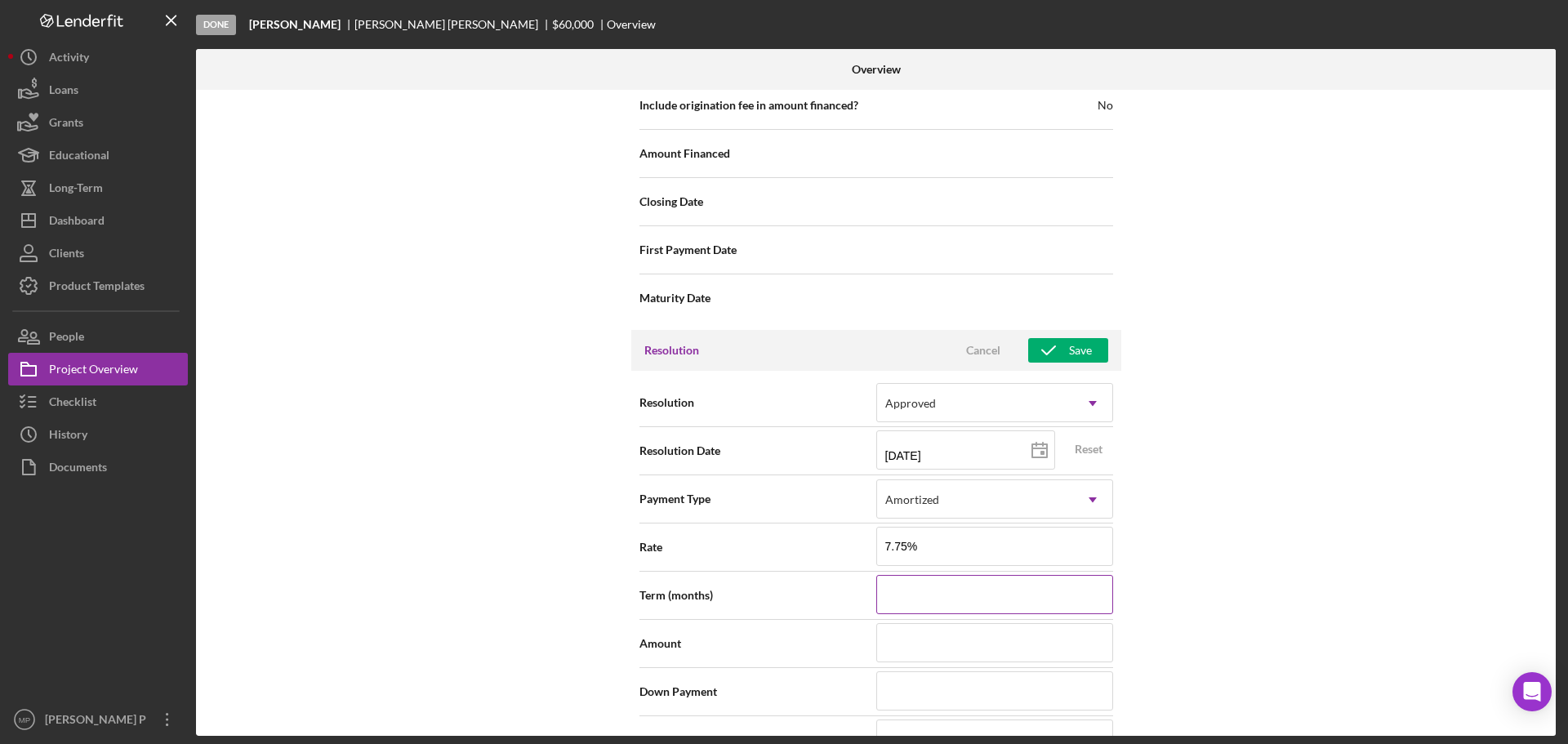
type input "7.750%"
click at [1020, 584] on input at bounding box center [994, 595] width 237 height 39
type input "60"
click at [950, 648] on input at bounding box center [994, 643] width 237 height 39
type input "$3"
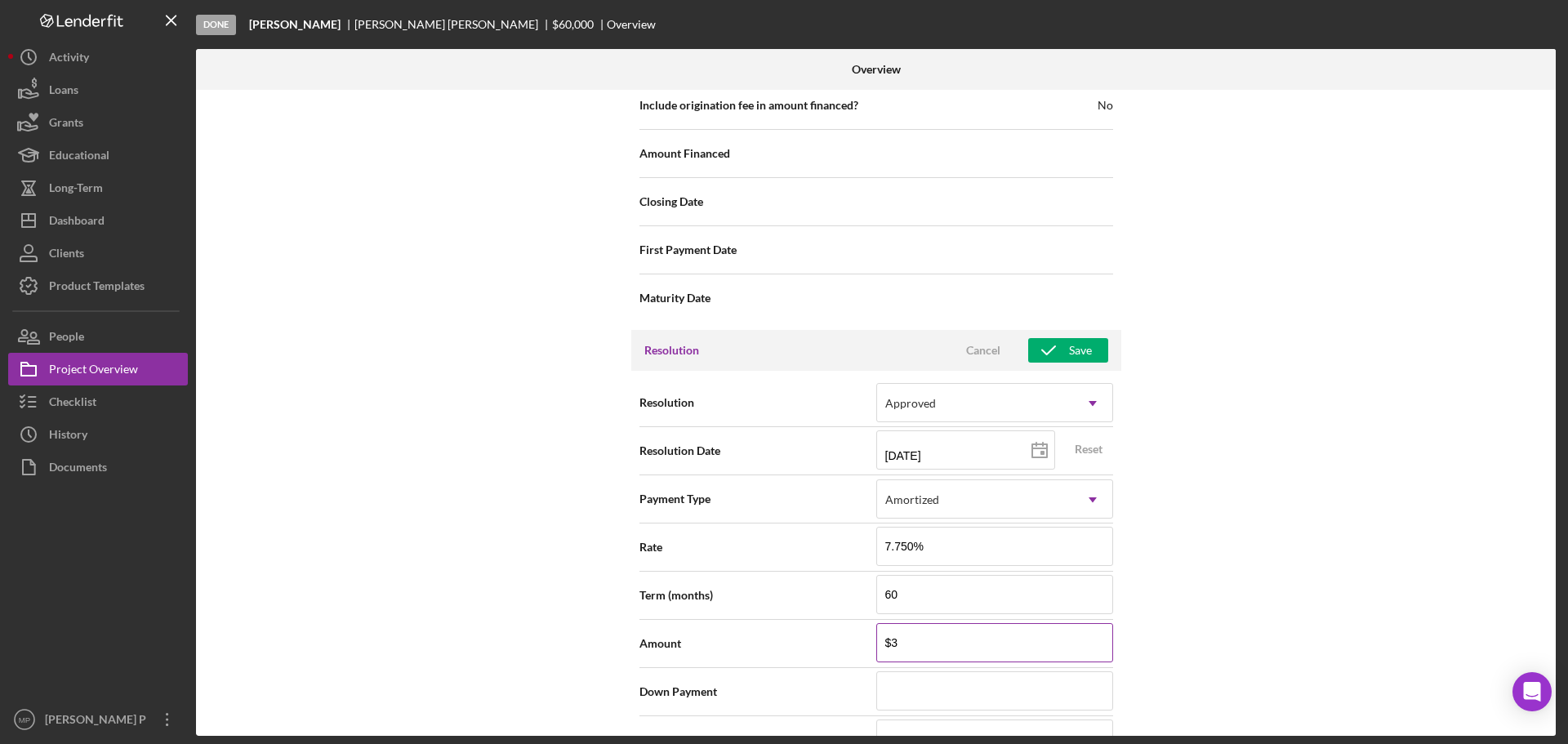
type input "$35"
type input "$350"
type input "$3,500"
type input "$35,000"
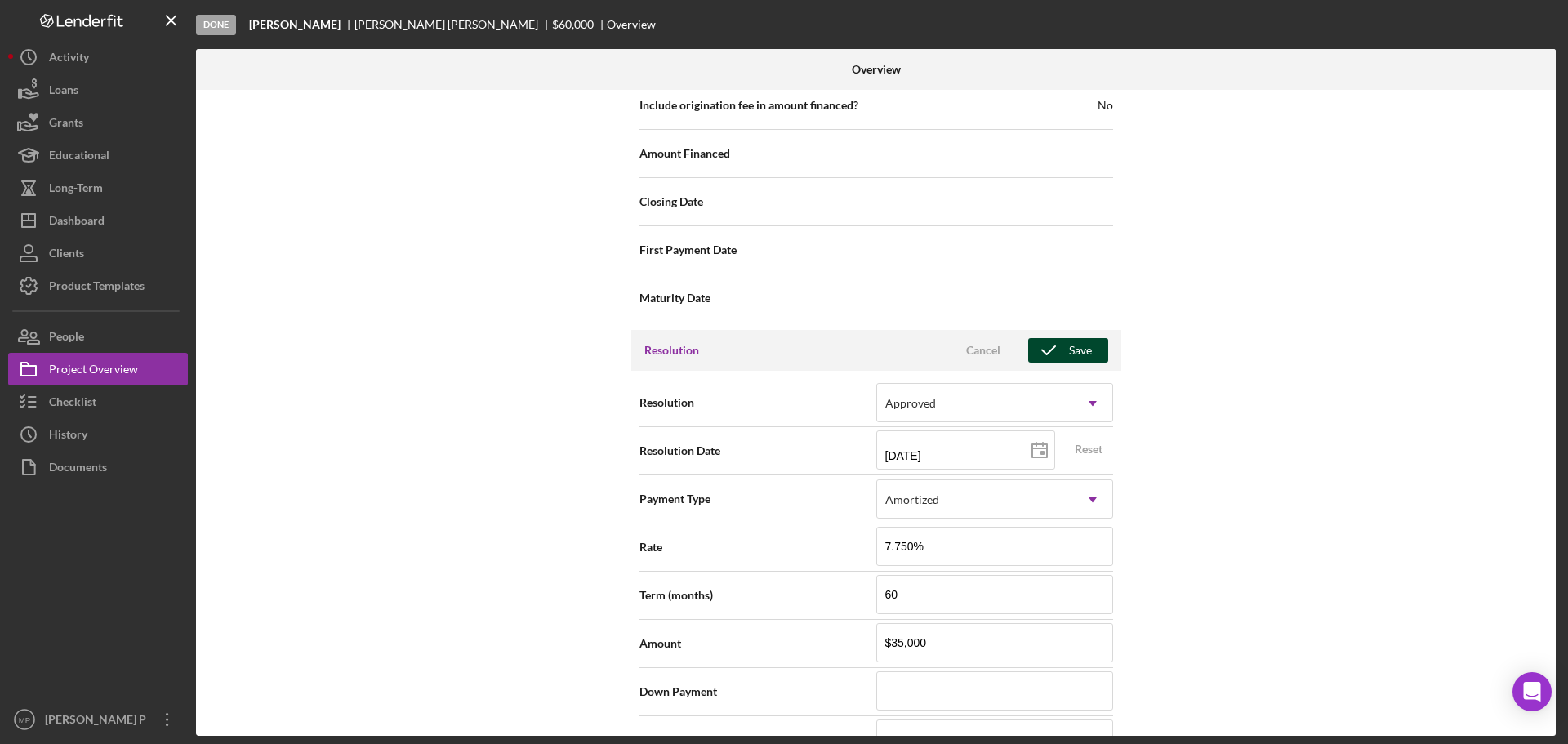
click at [1064, 352] on icon "button" at bounding box center [1048, 351] width 41 height 41
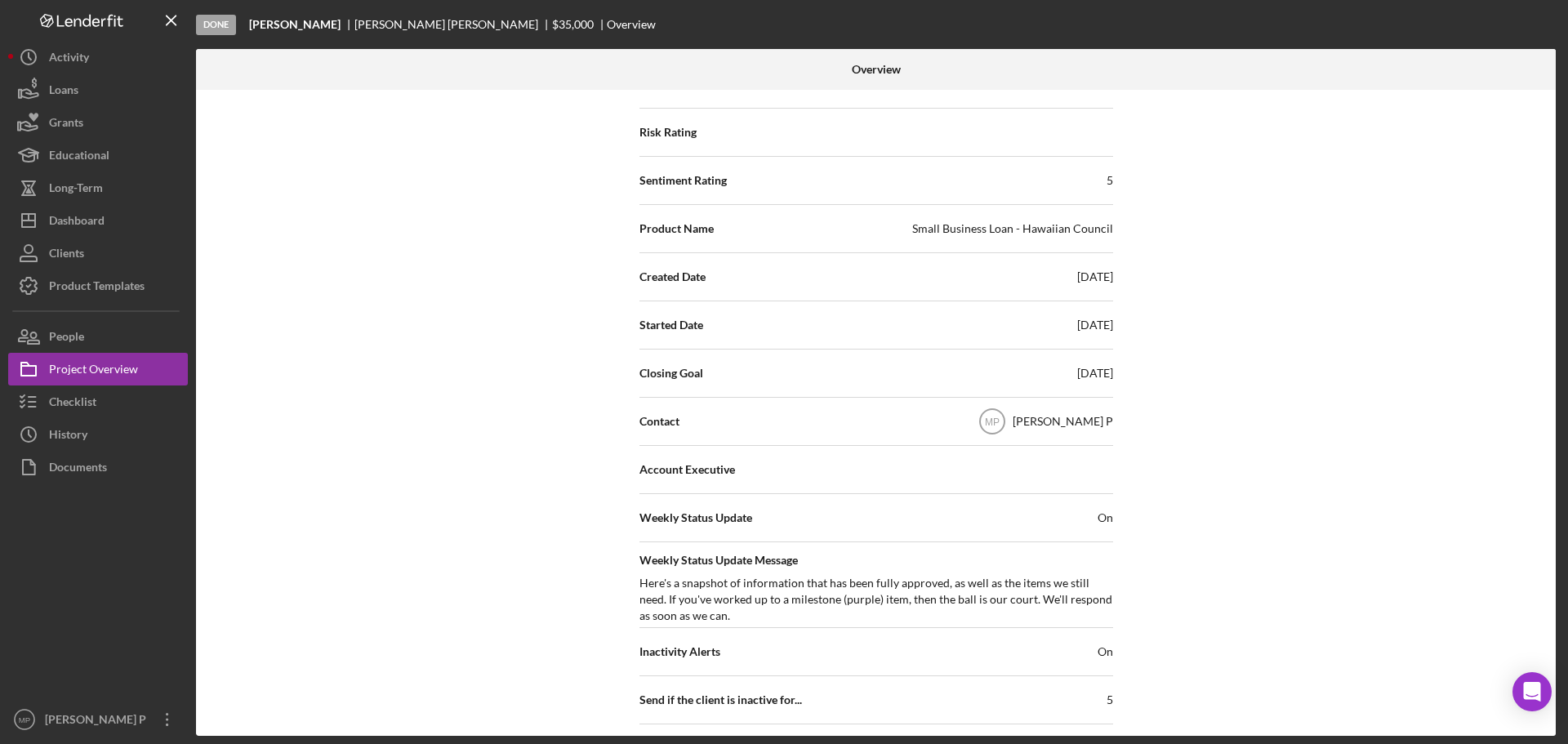
scroll to position [0, 0]
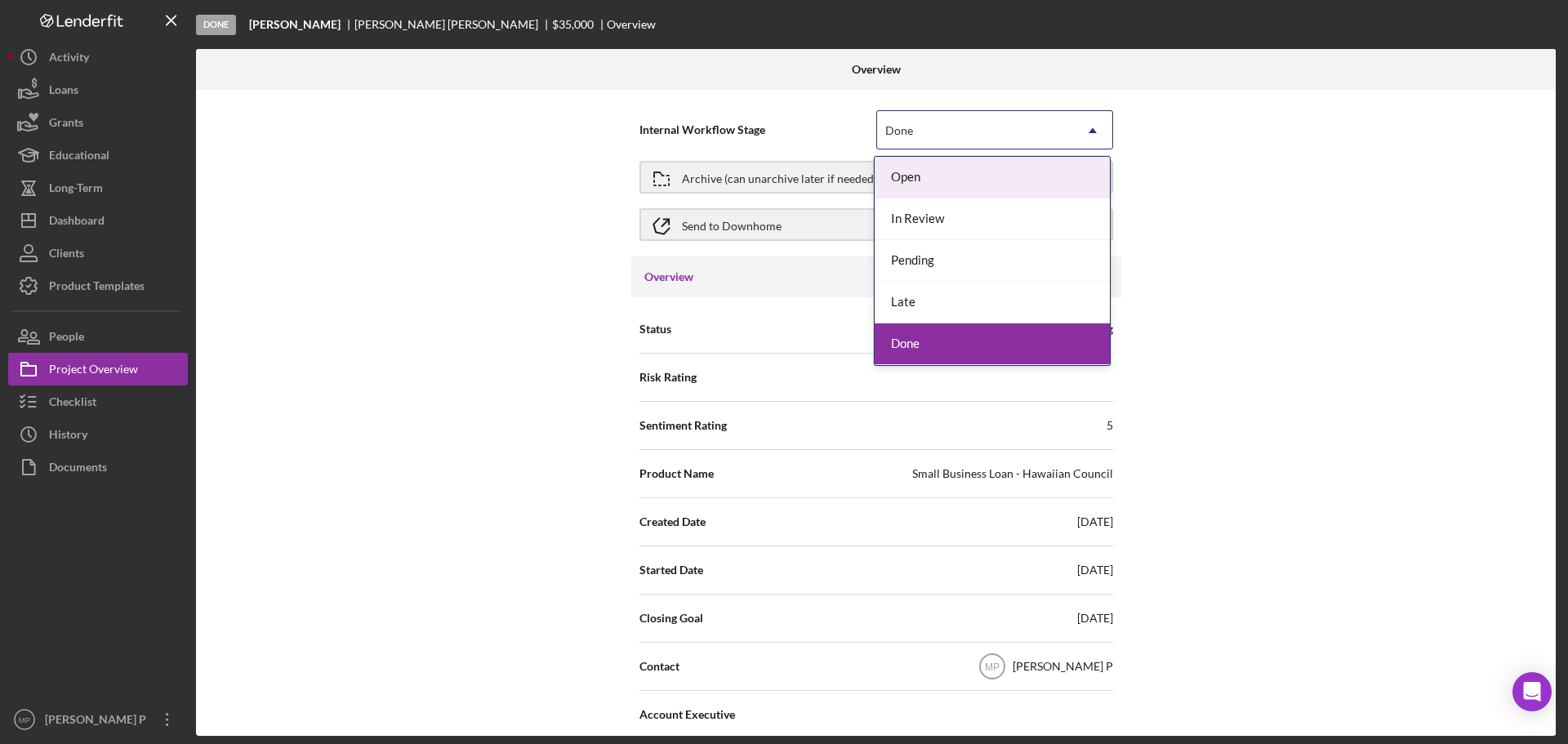
click at [1087, 127] on icon "Icon/Dropdown Arrow" at bounding box center [1093, 131] width 39 height 39
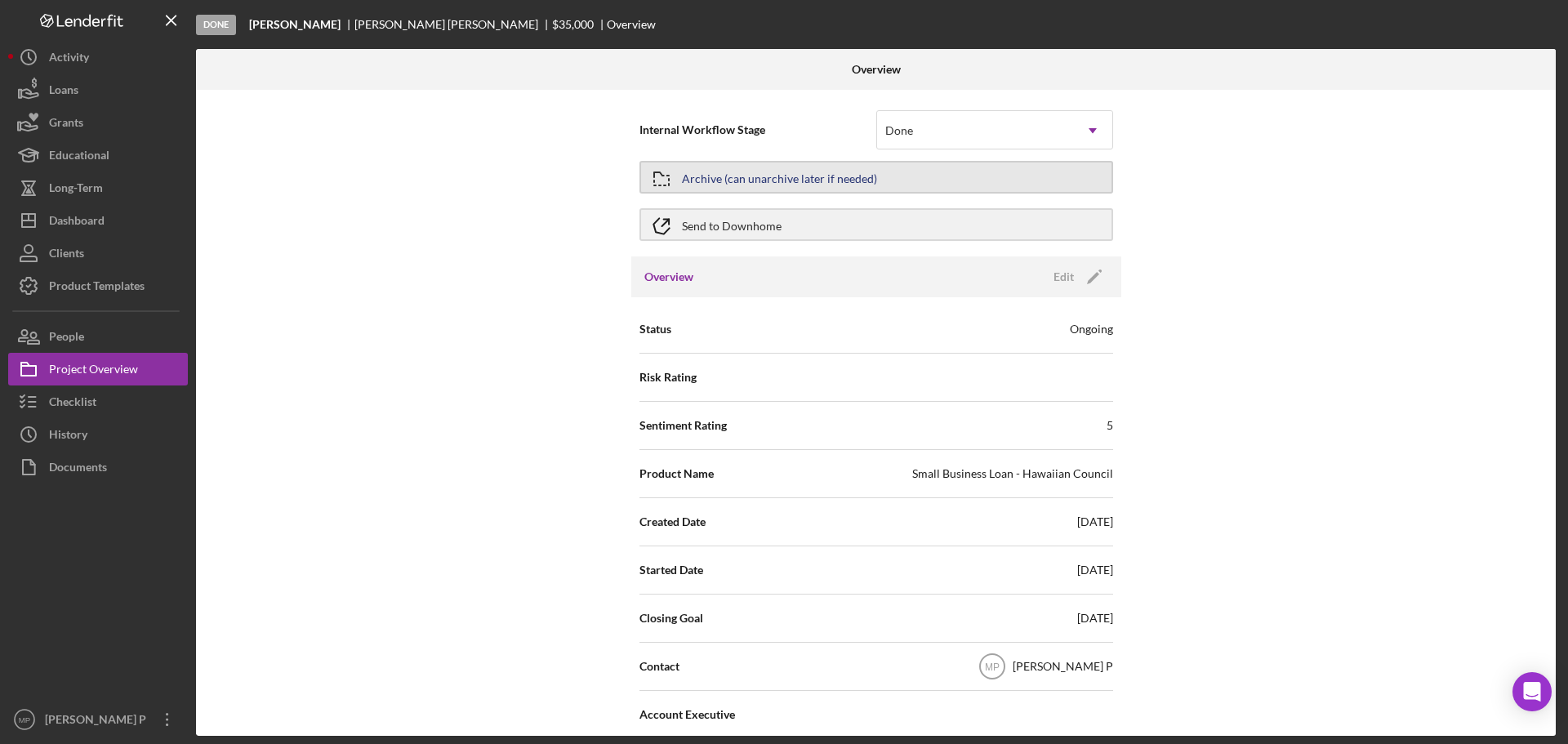
click at [745, 184] on div "Archive (can unarchive later if needed)" at bounding box center [779, 177] width 195 height 30
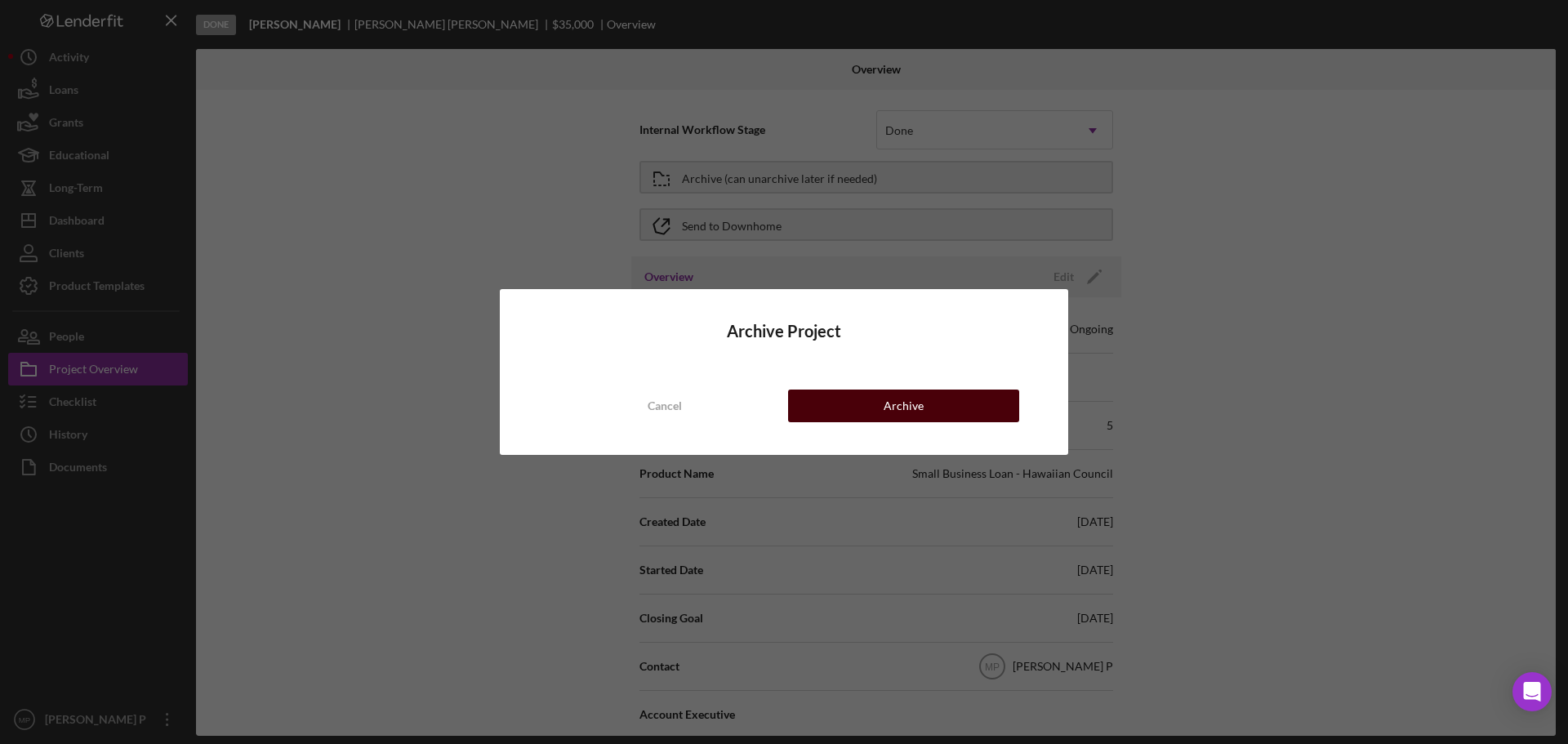
click at [893, 406] on div "Archive" at bounding box center [903, 406] width 40 height 32
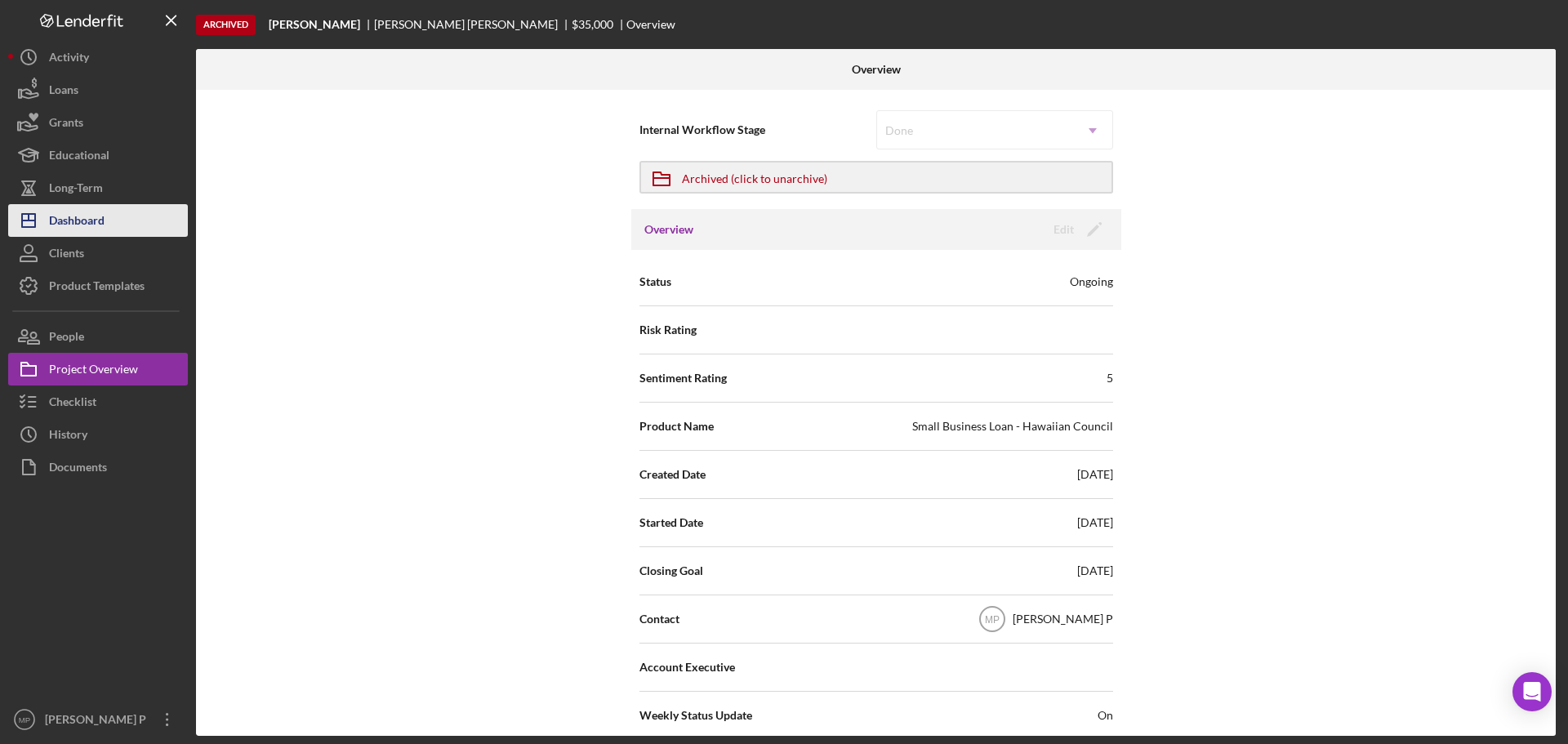
click at [125, 220] on button "Icon/Dashboard Dashboard" at bounding box center [98, 221] width 180 height 32
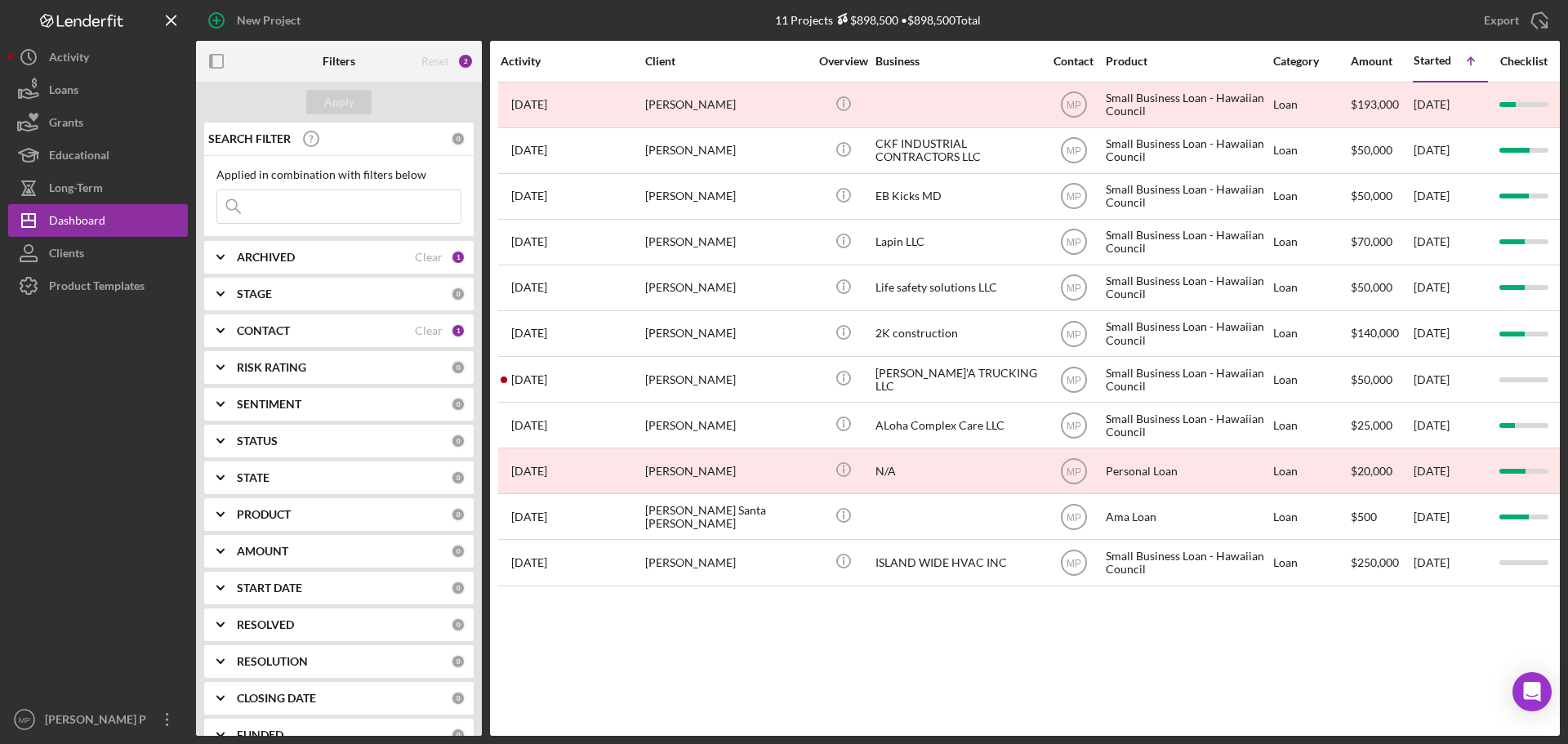
click at [223, 251] on icon "Icon/Expander" at bounding box center [221, 257] width 41 height 41
click at [228, 355] on input "Archived" at bounding box center [225, 350] width 16 height 16
checkbox input "true"
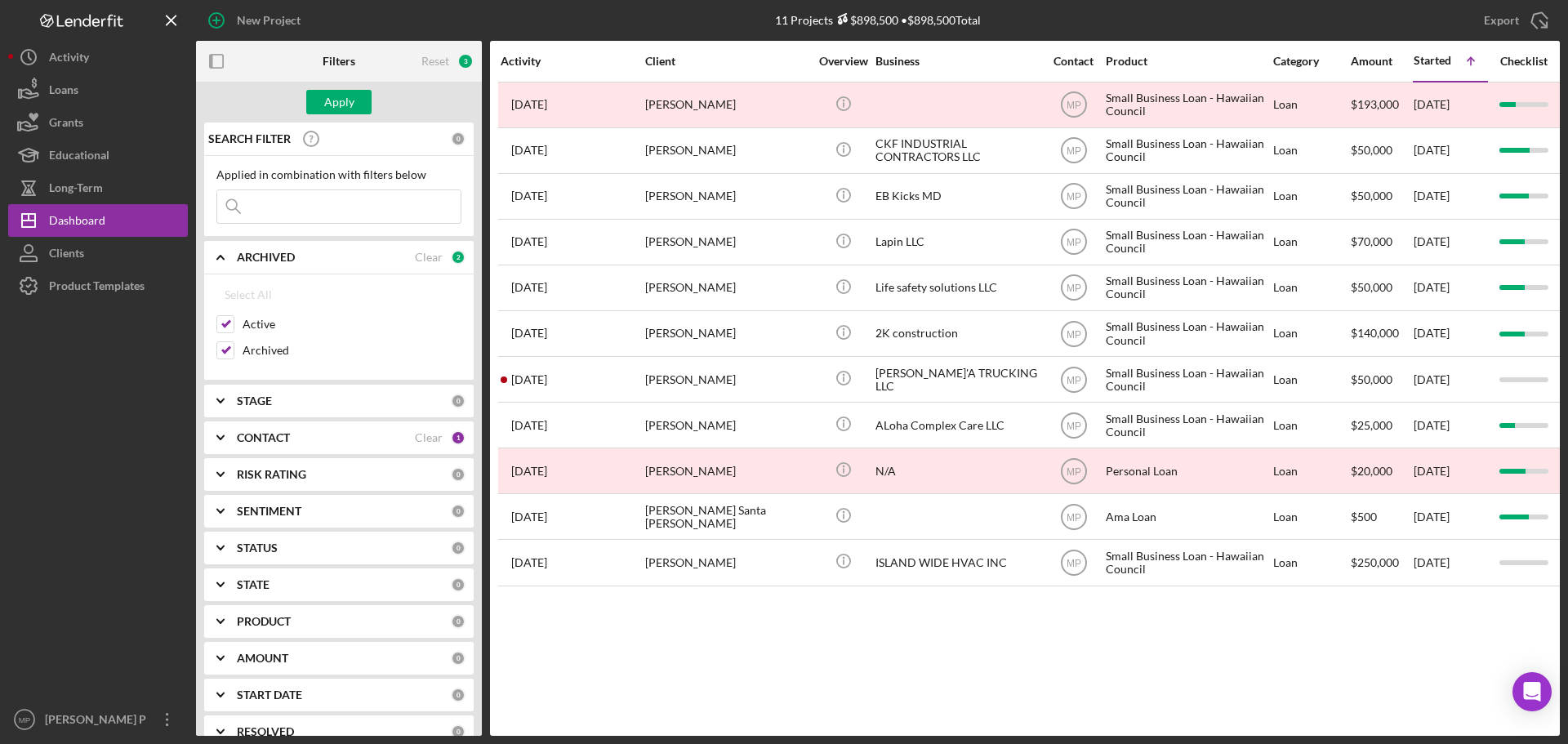
click at [326, 214] on input at bounding box center [339, 206] width 244 height 32
type input "[PERSON_NAME]"
click at [328, 104] on div "Apply" at bounding box center [340, 102] width 31 height 25
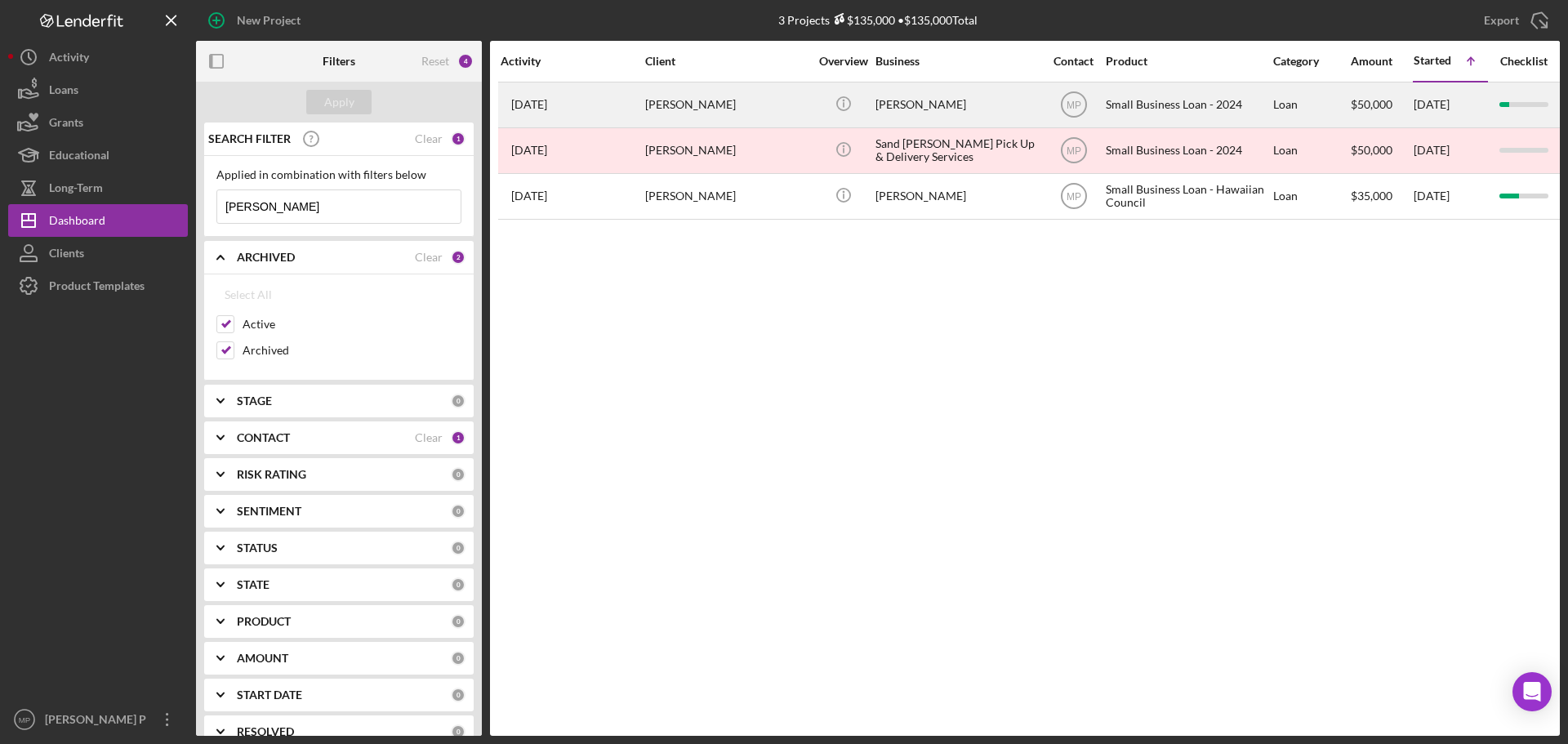
click at [946, 112] on div "[PERSON_NAME]" at bounding box center [957, 104] width 163 height 43
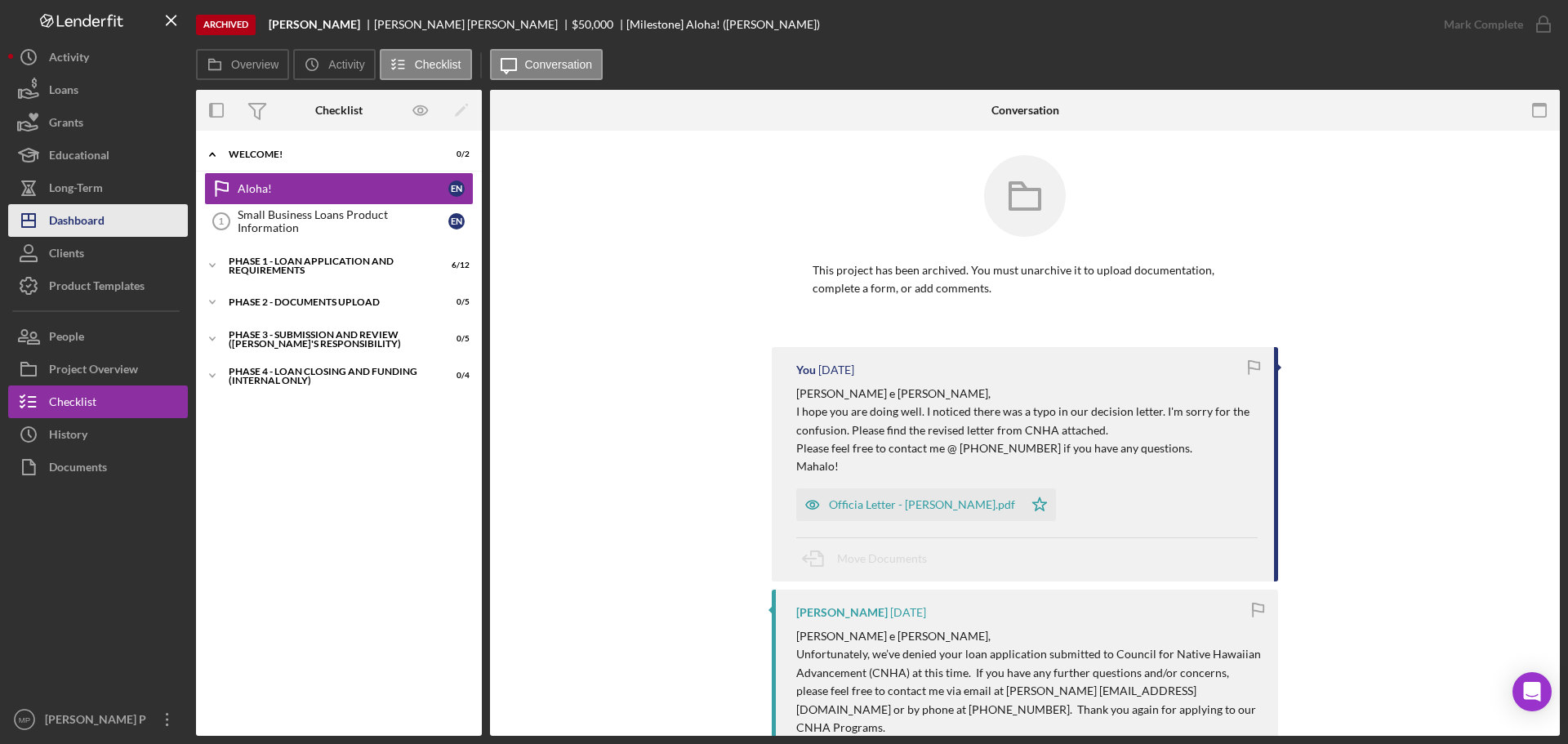
click at [48, 228] on icon "Icon/Dashboard" at bounding box center [29, 221] width 41 height 41
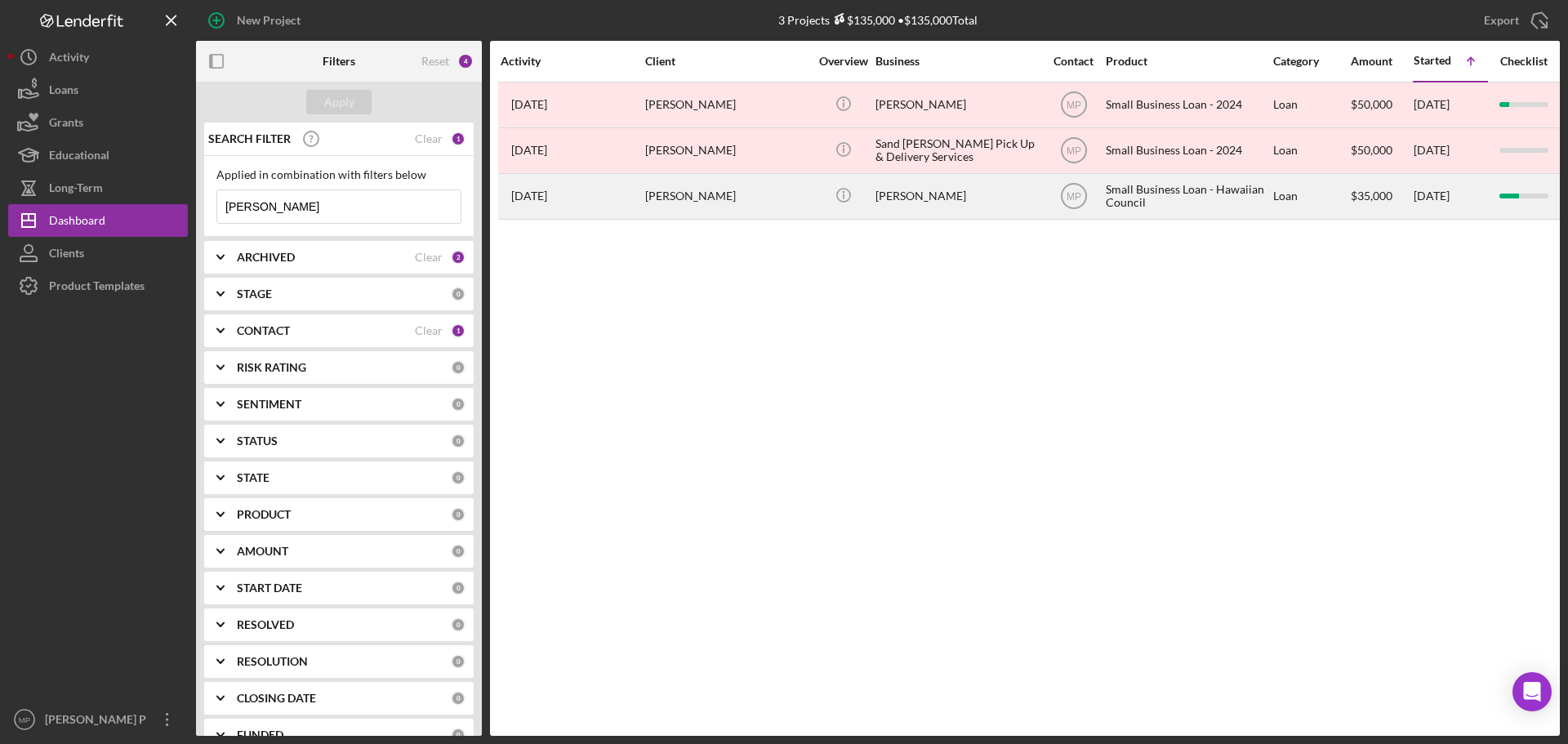
click at [947, 211] on div "[PERSON_NAME]" at bounding box center [957, 196] width 163 height 43
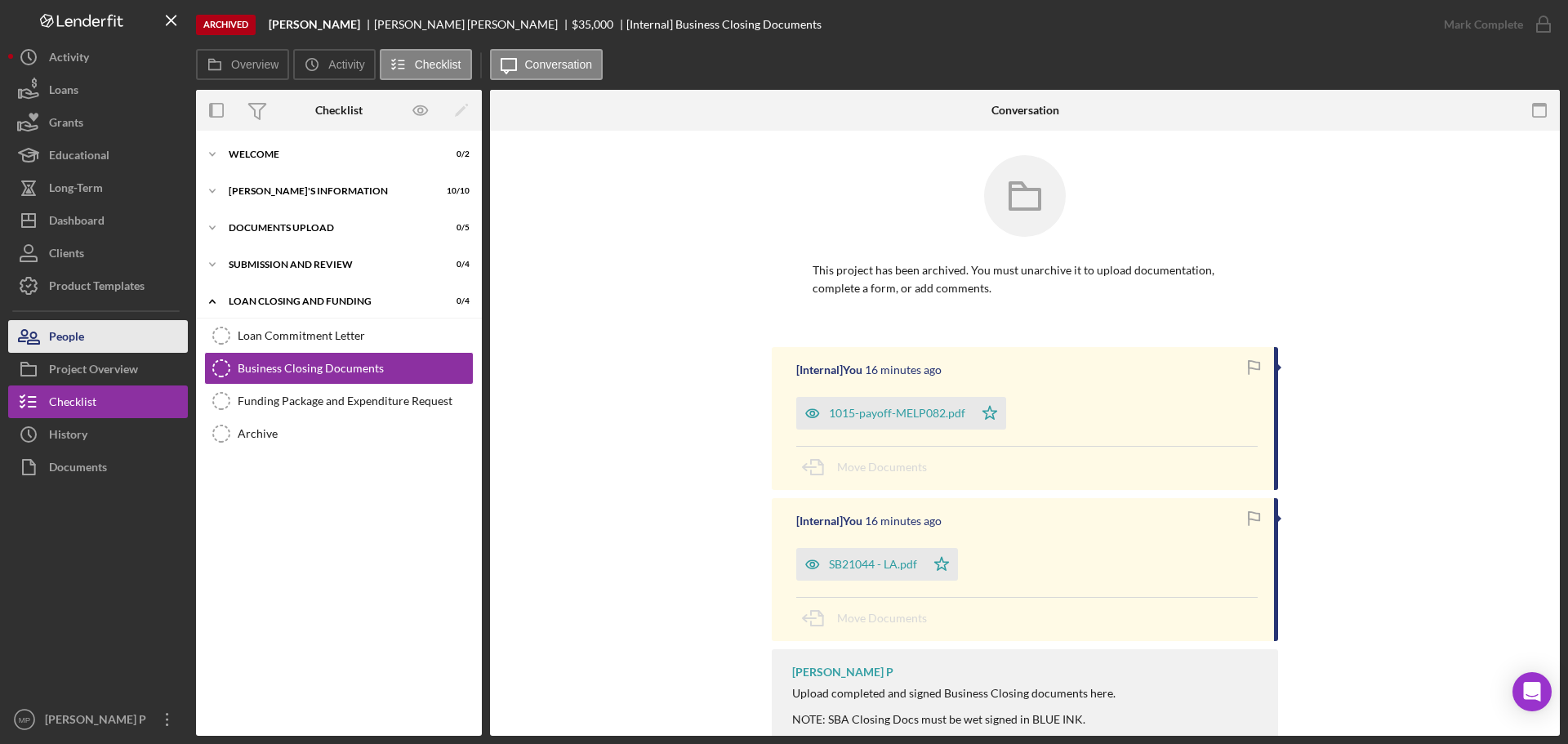
click at [118, 335] on button "People" at bounding box center [98, 336] width 180 height 32
